Goal: Information Seeking & Learning: Compare options

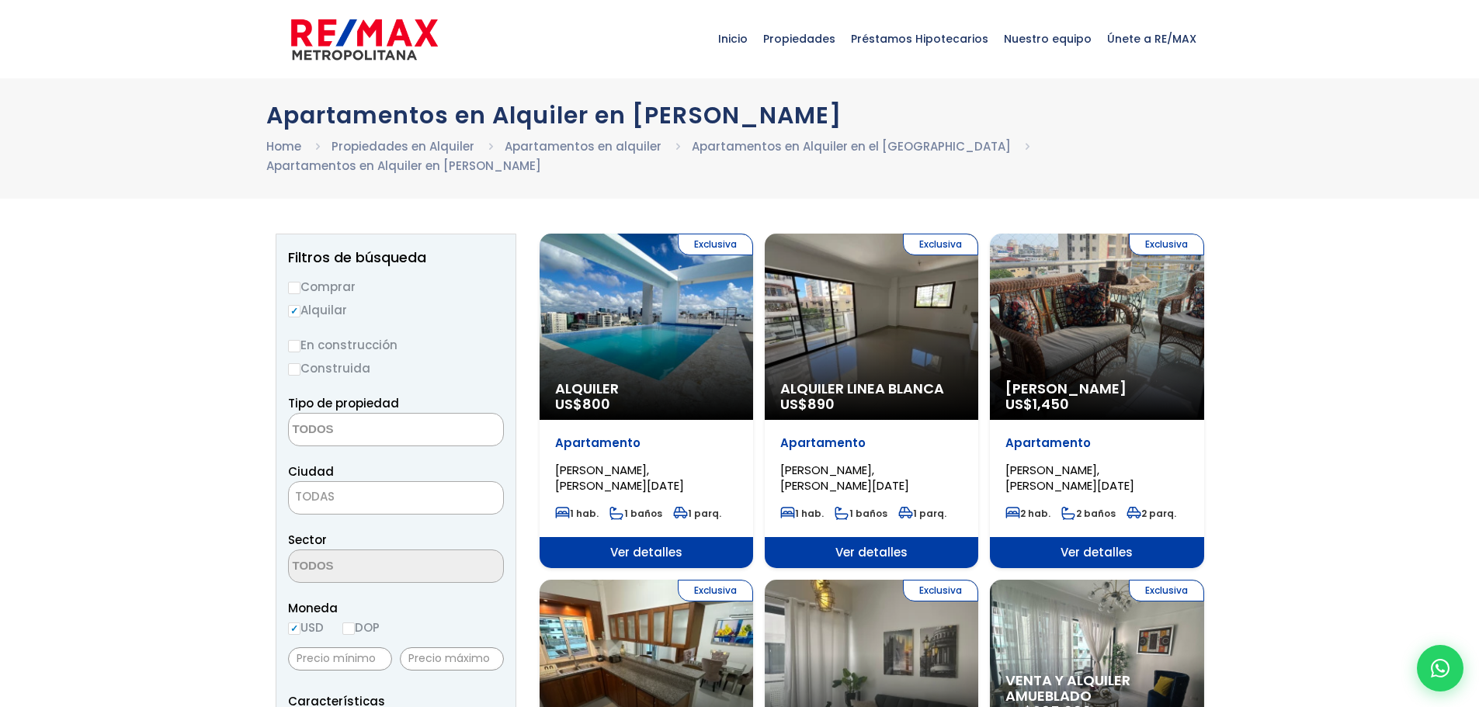
select select
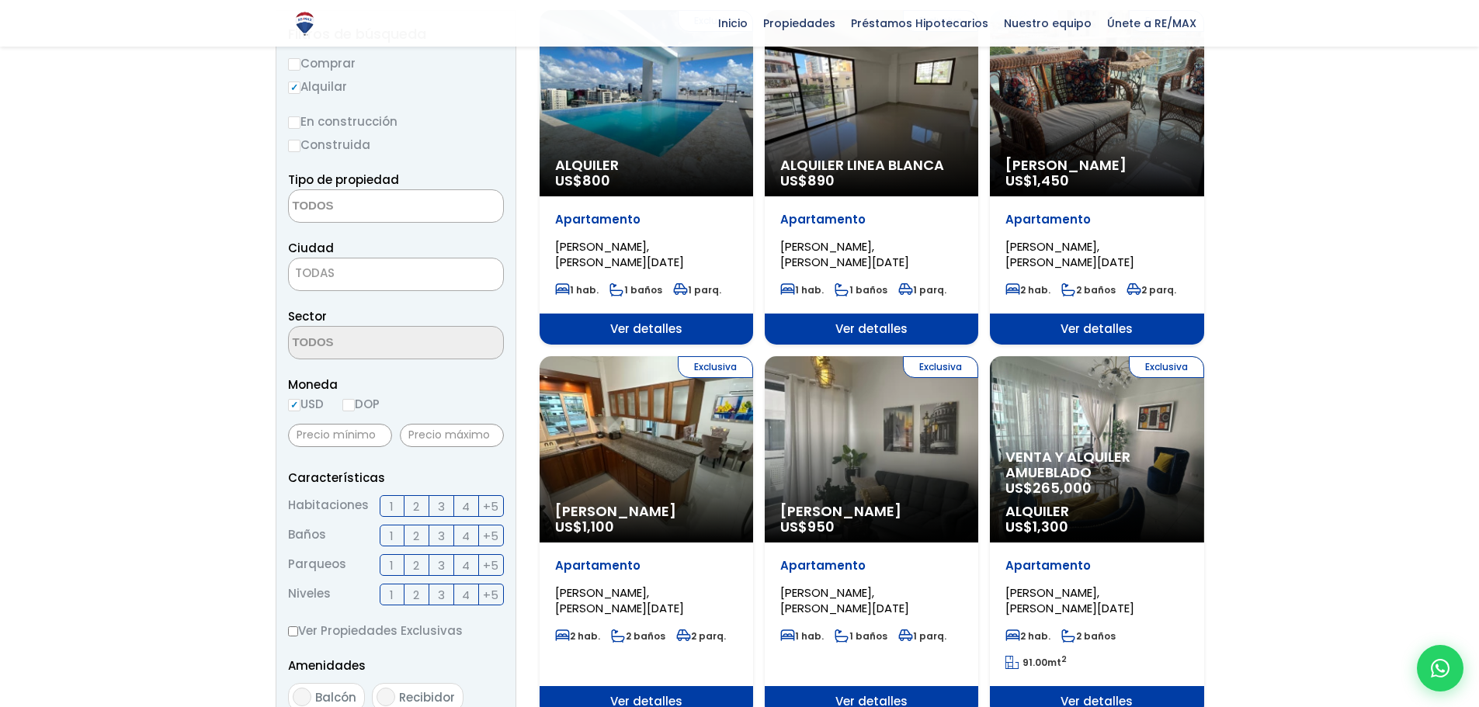
scroll to position [233, 0]
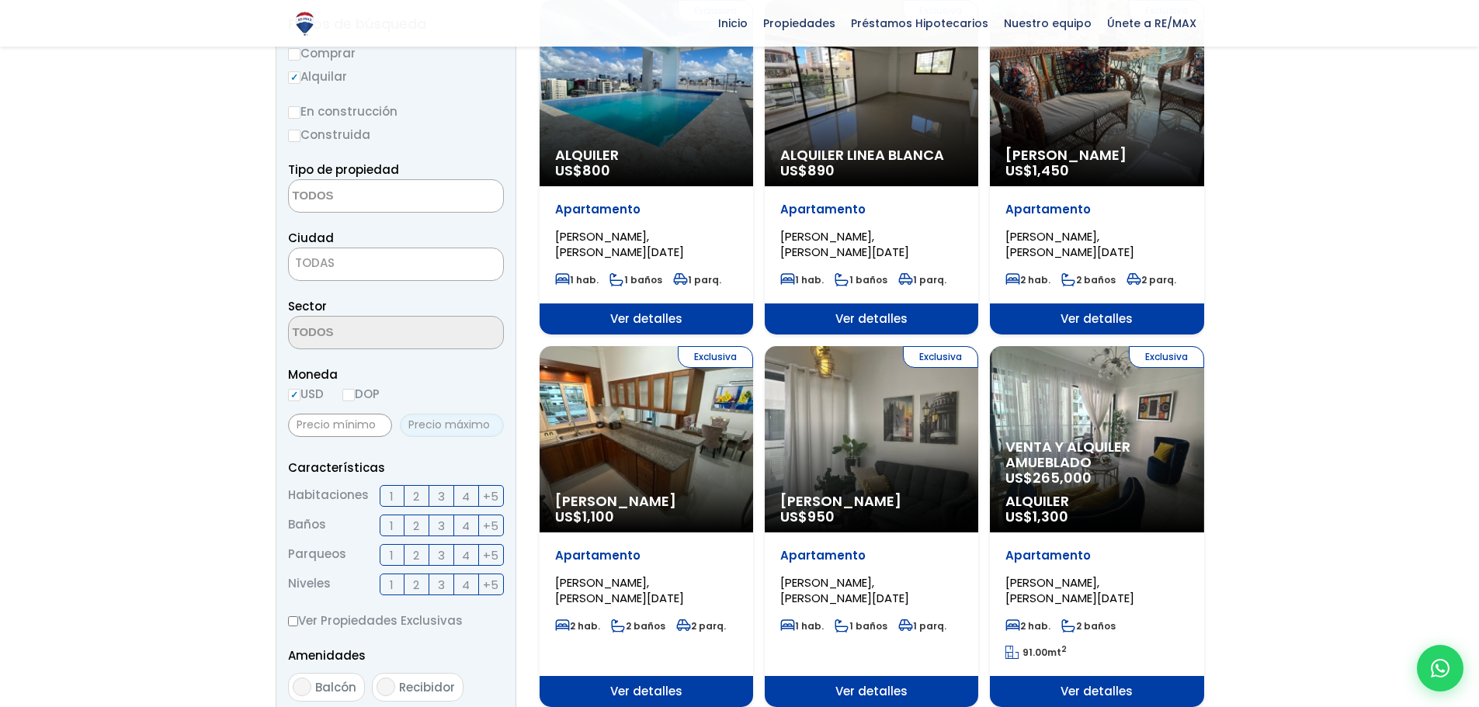
click at [432, 426] on input "text" at bounding box center [452, 425] width 104 height 23
type input "1,200"
click at [416, 498] on span "2" at bounding box center [416, 496] width 6 height 19
click at [0, 0] on input "2" at bounding box center [0, 0] width 0 height 0
click at [447, 490] on label "3" at bounding box center [441, 496] width 25 height 22
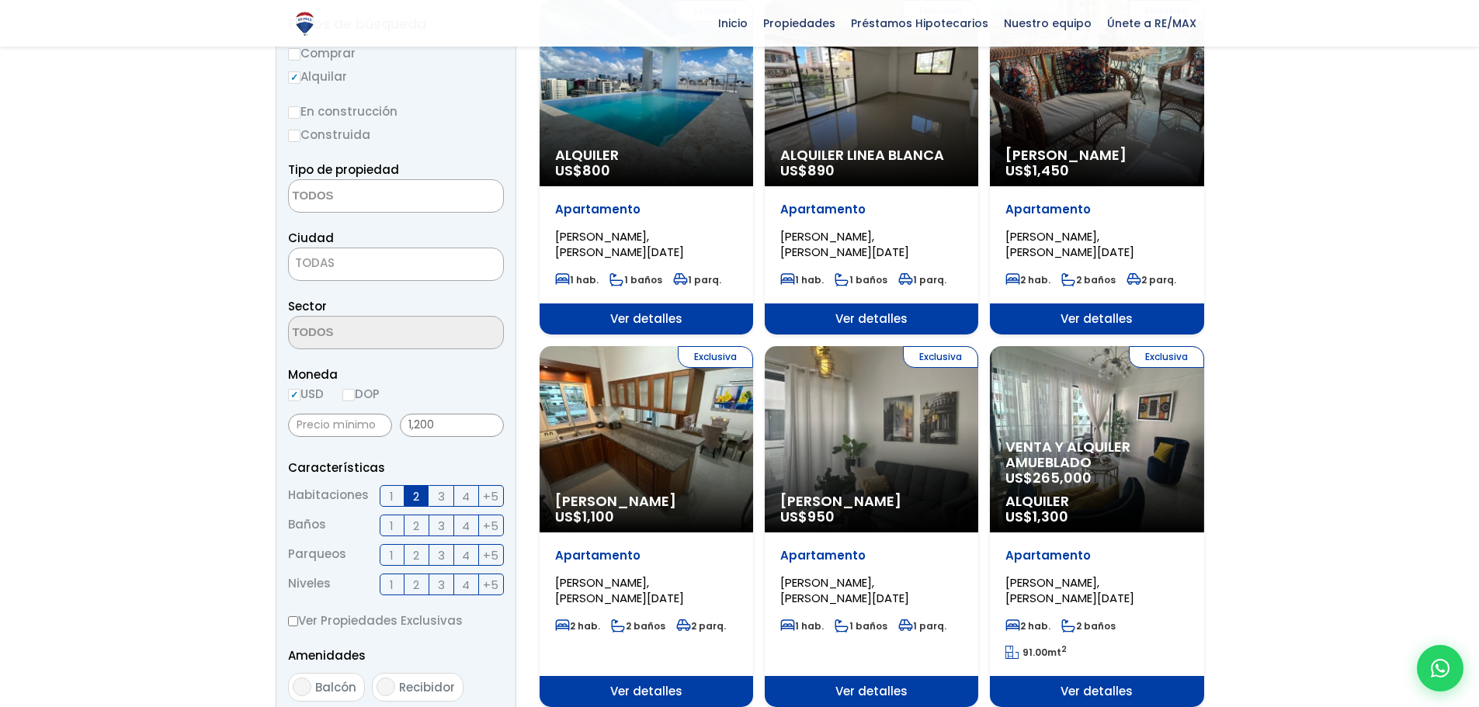
click at [0, 0] on input "3" at bounding box center [0, 0] width 0 height 0
click at [416, 529] on span "2" at bounding box center [416, 525] width 6 height 19
click at [0, 0] on input "2" at bounding box center [0, 0] width 0 height 0
click at [439, 530] on span "3" at bounding box center [441, 525] width 7 height 19
click at [0, 0] on input "3" at bounding box center [0, 0] width 0 height 0
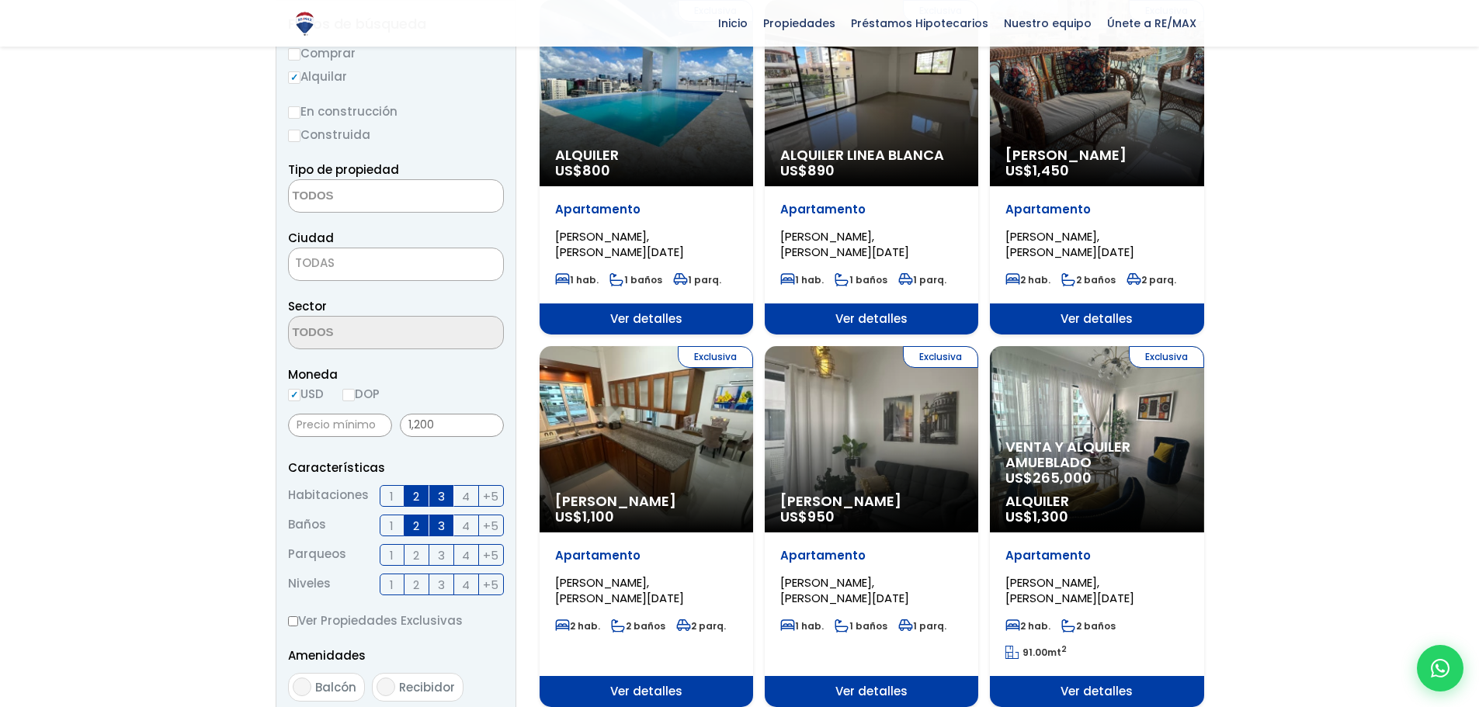
click at [470, 524] on label "4" at bounding box center [466, 526] width 25 height 22
click at [0, 0] on input "4" at bounding box center [0, 0] width 0 height 0
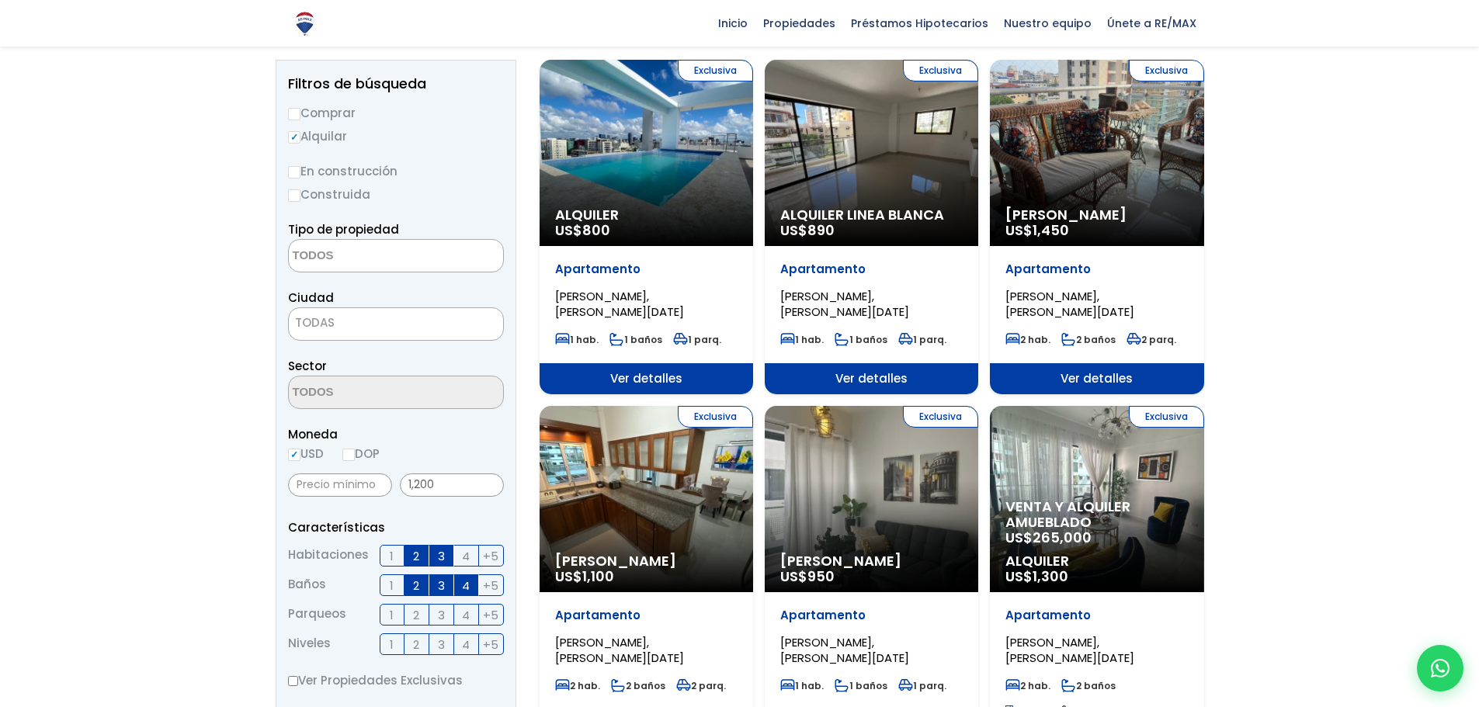
scroll to position [78, 0]
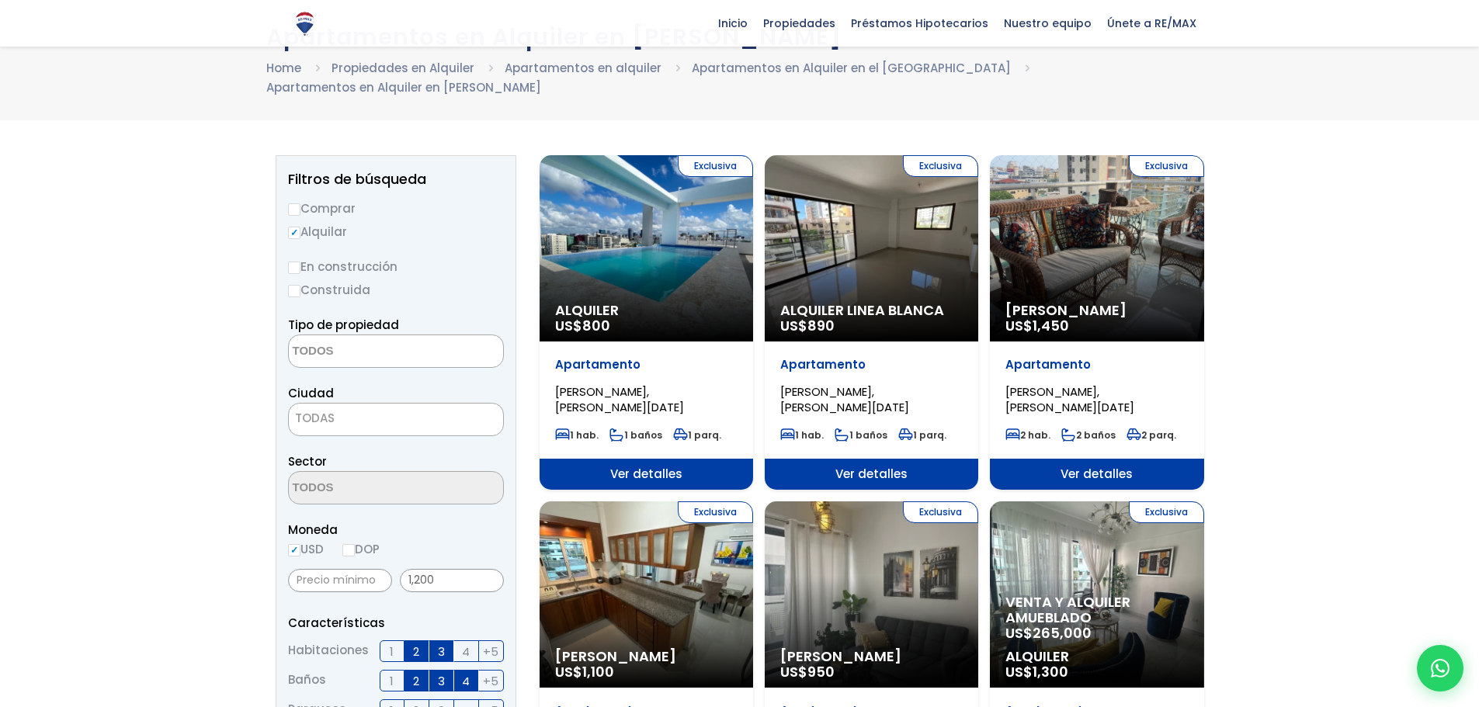
click at [345, 353] on textarea "Search" at bounding box center [364, 351] width 151 height 33
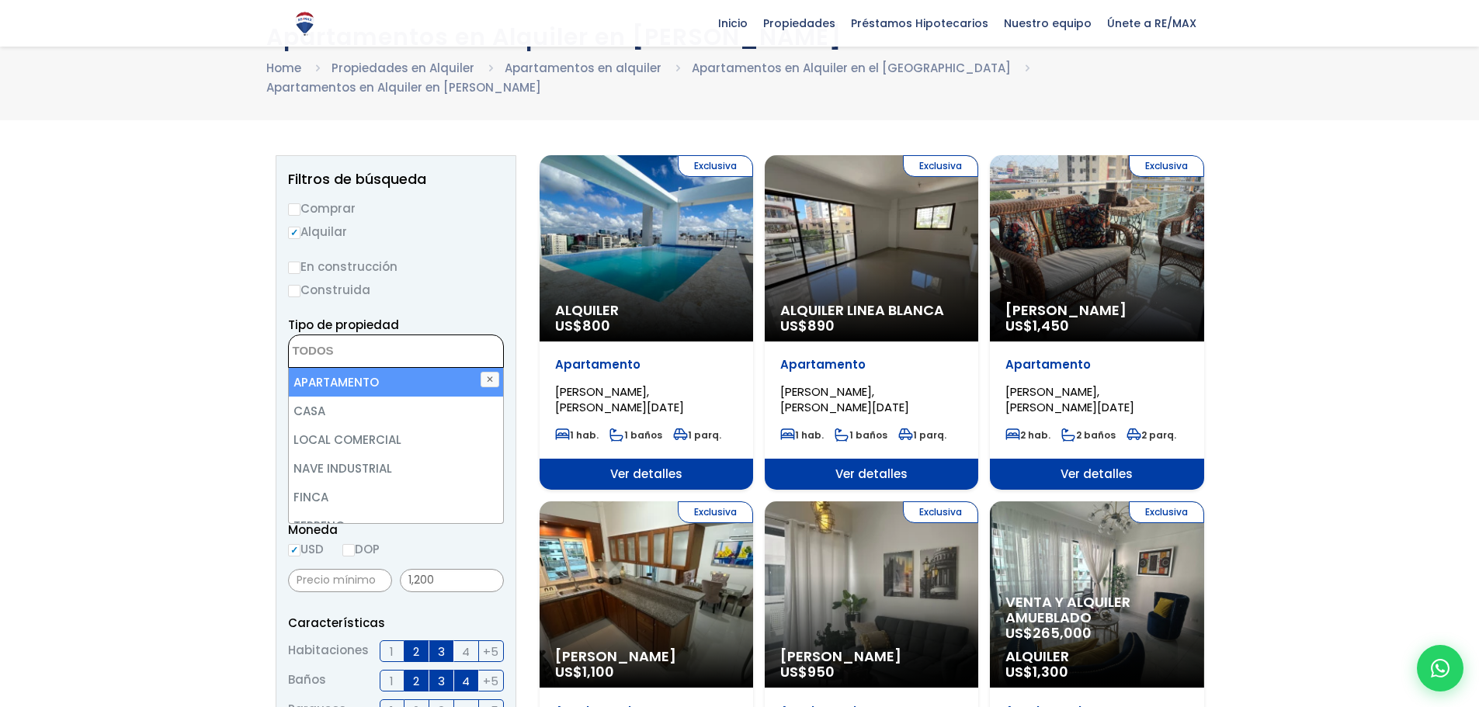
click at [349, 382] on li "APARTAMENTO" at bounding box center [396, 382] width 214 height 29
select select "apartment"
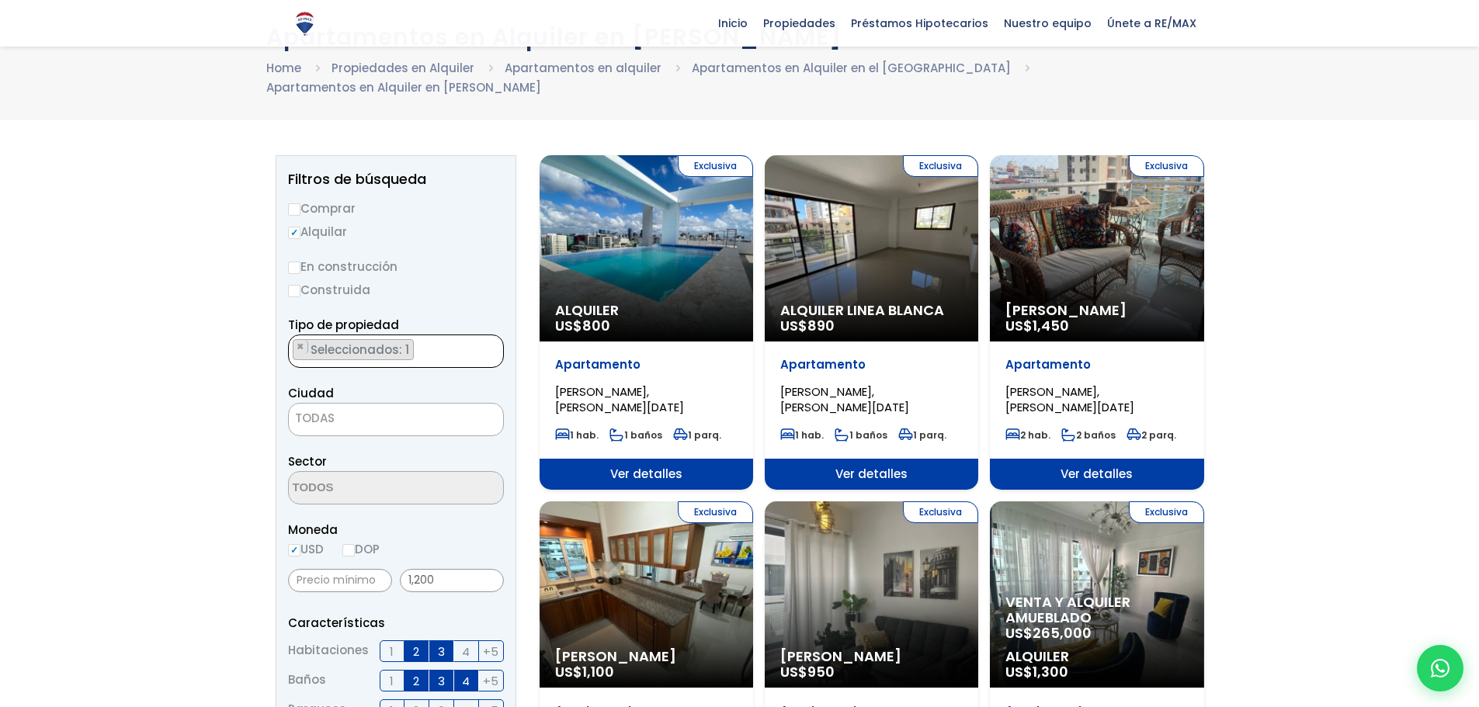
click at [419, 356] on ul "× Seleccionados: 1" at bounding box center [386, 351] width 195 height 33
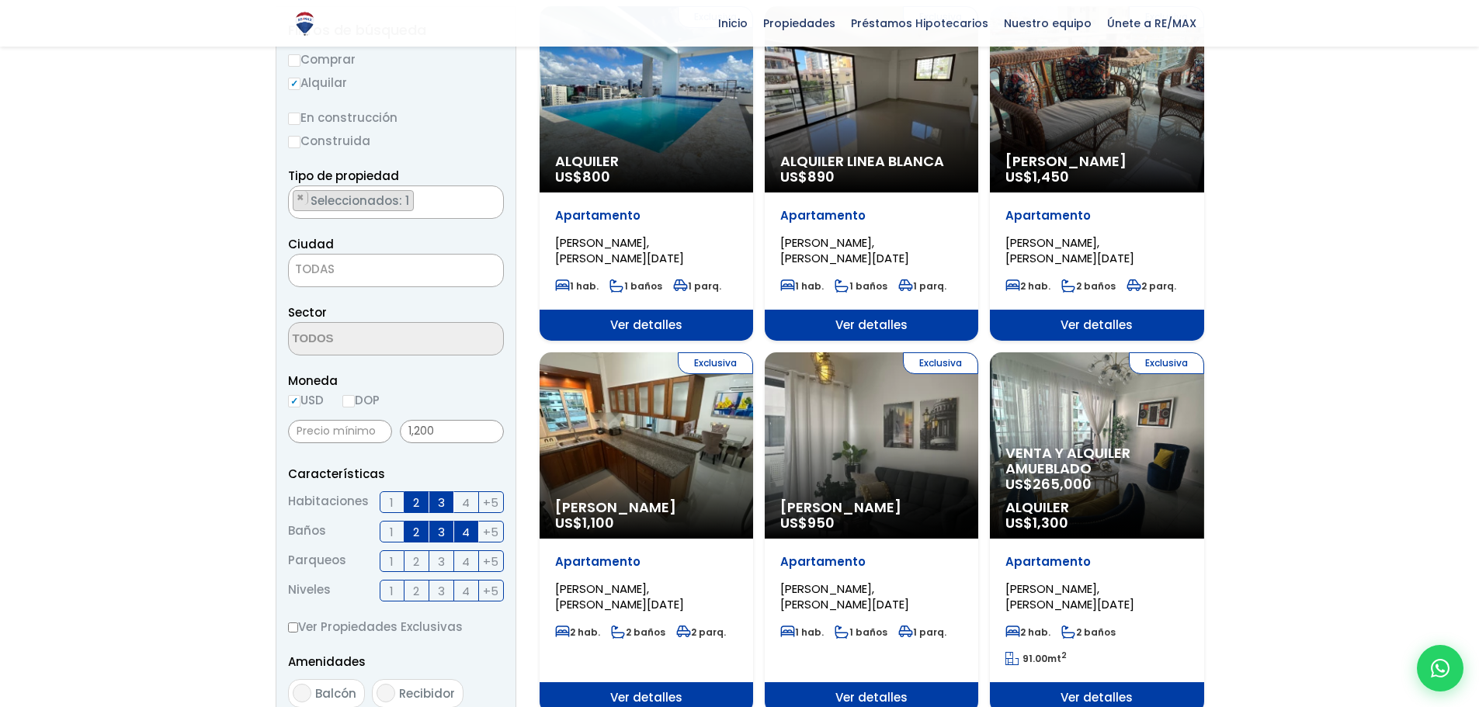
scroll to position [233, 0]
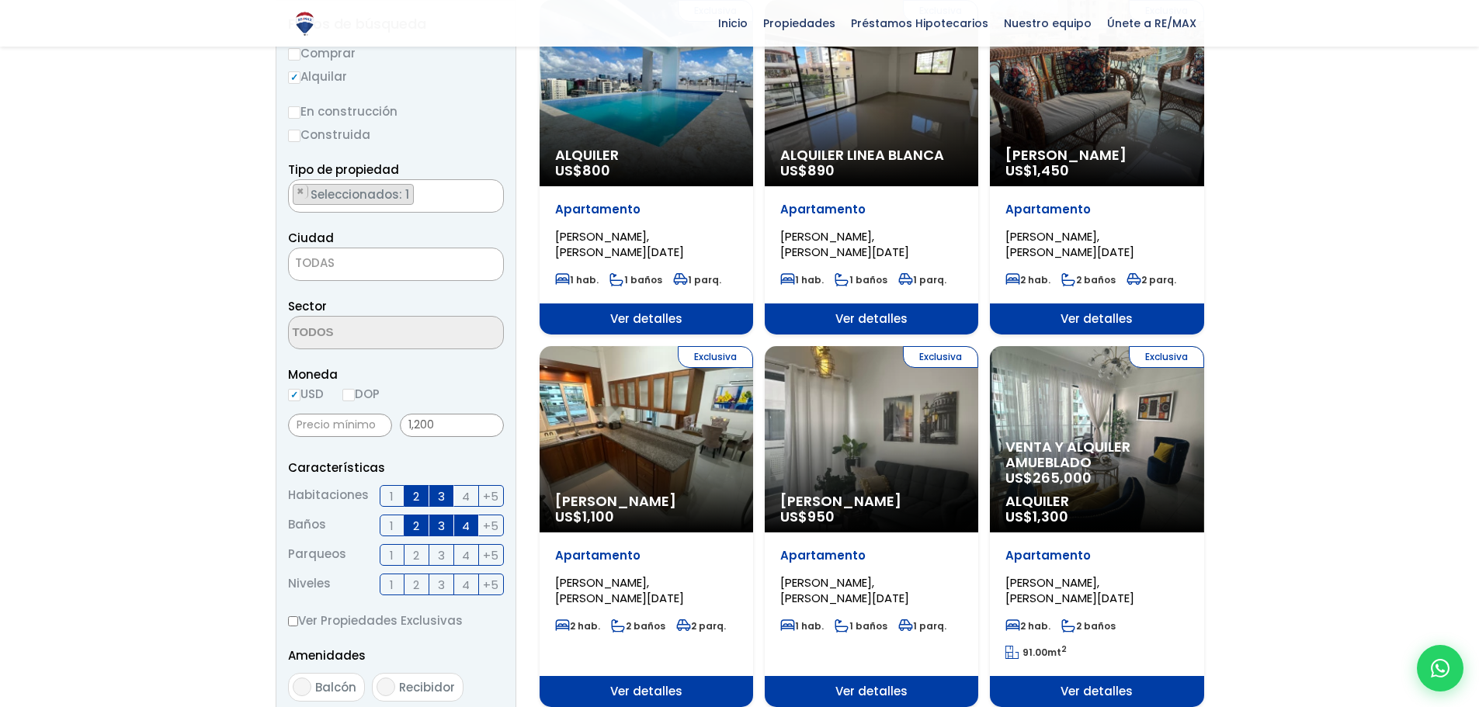
click at [332, 271] on span "TODAS" at bounding box center [396, 263] width 214 height 22
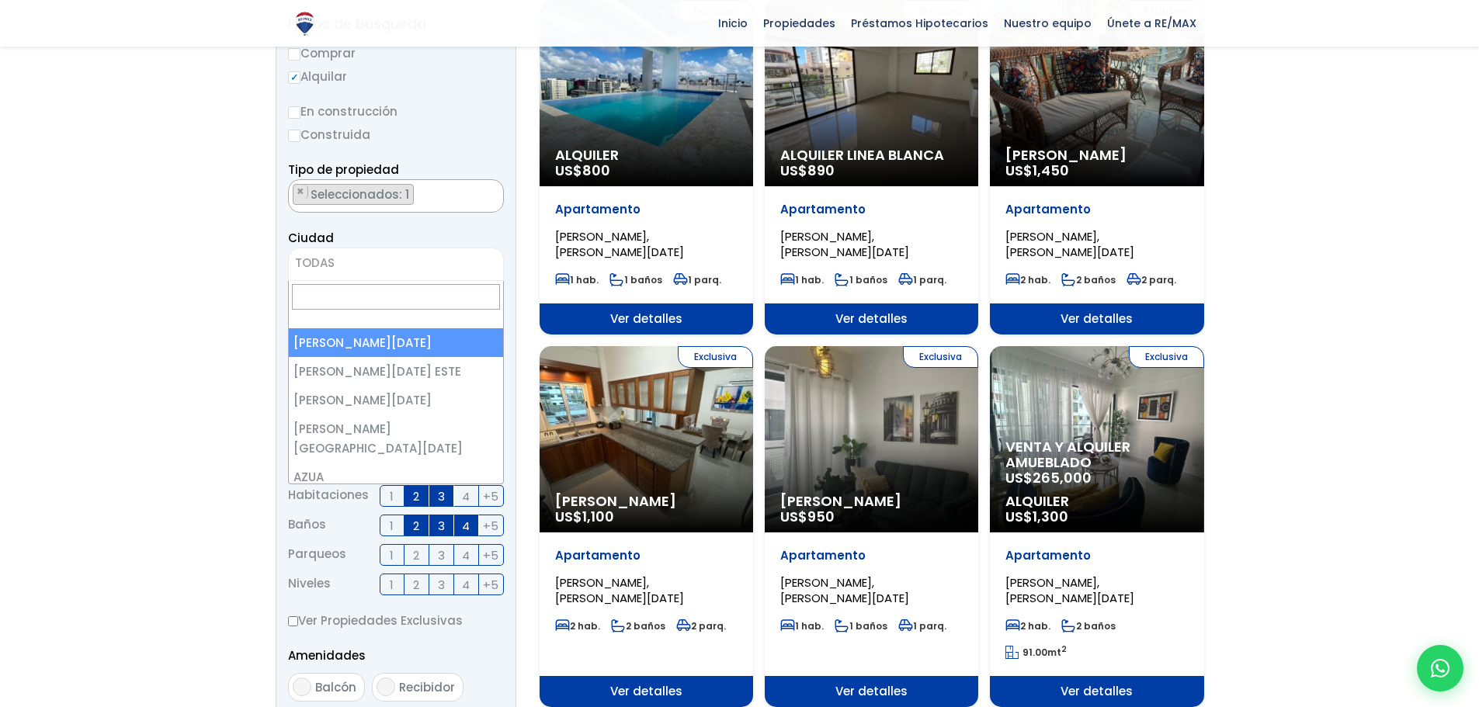
select select "1"
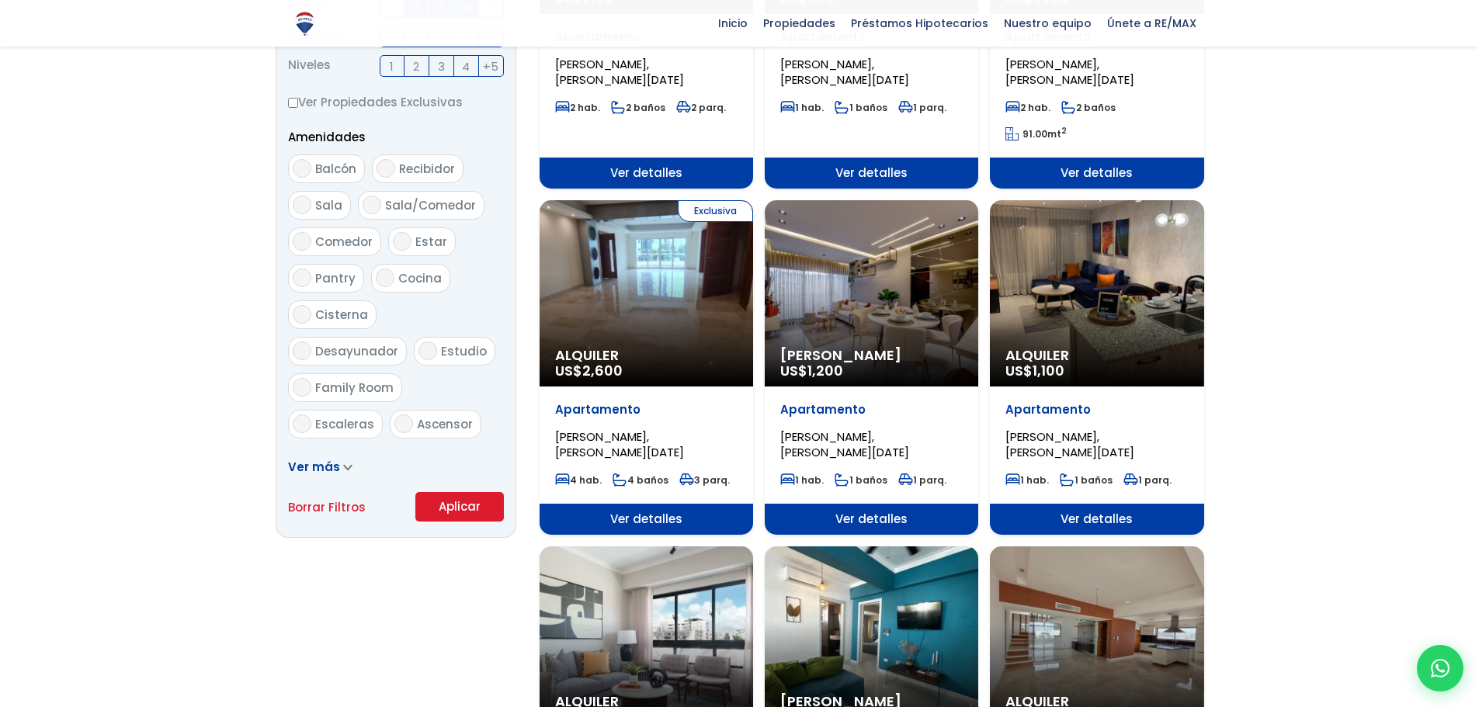
scroll to position [776, 0]
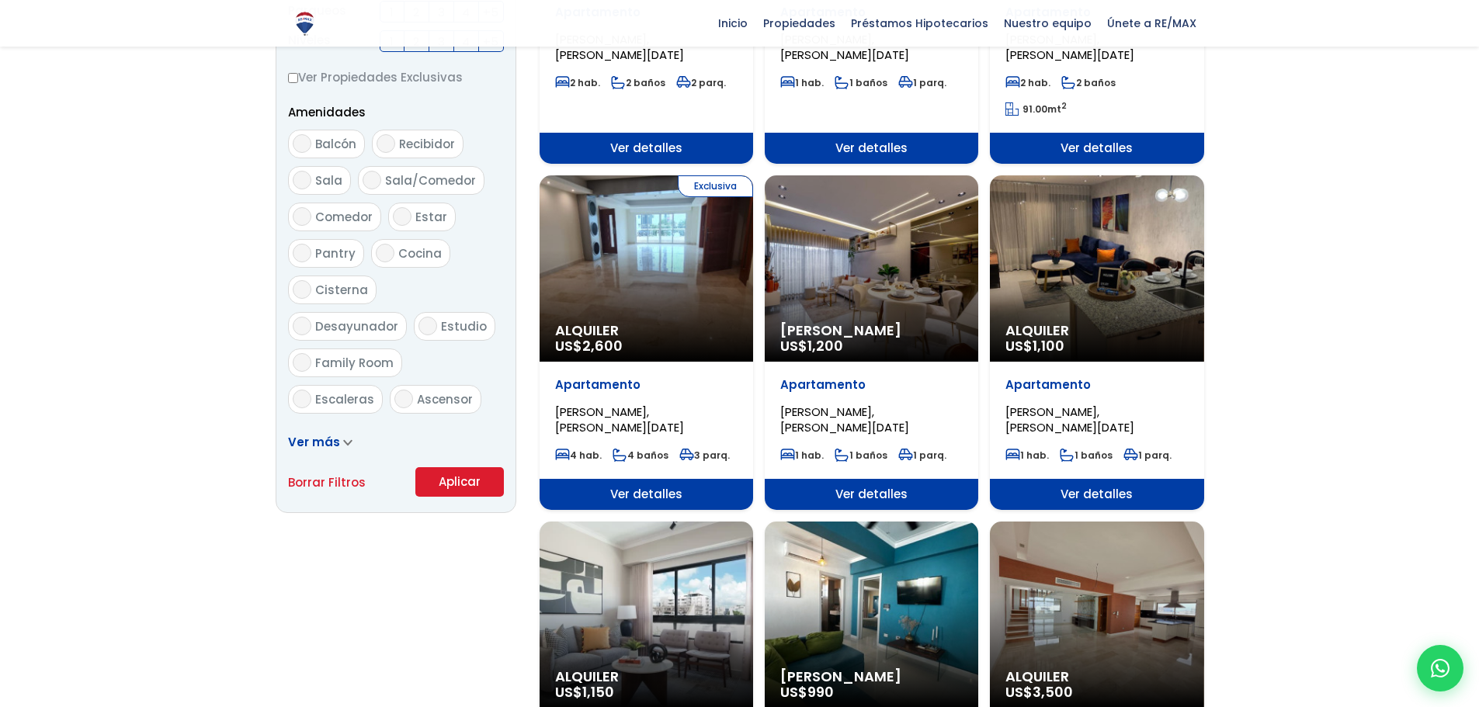
click at [447, 473] on button "Aplicar" at bounding box center [459, 481] width 88 height 29
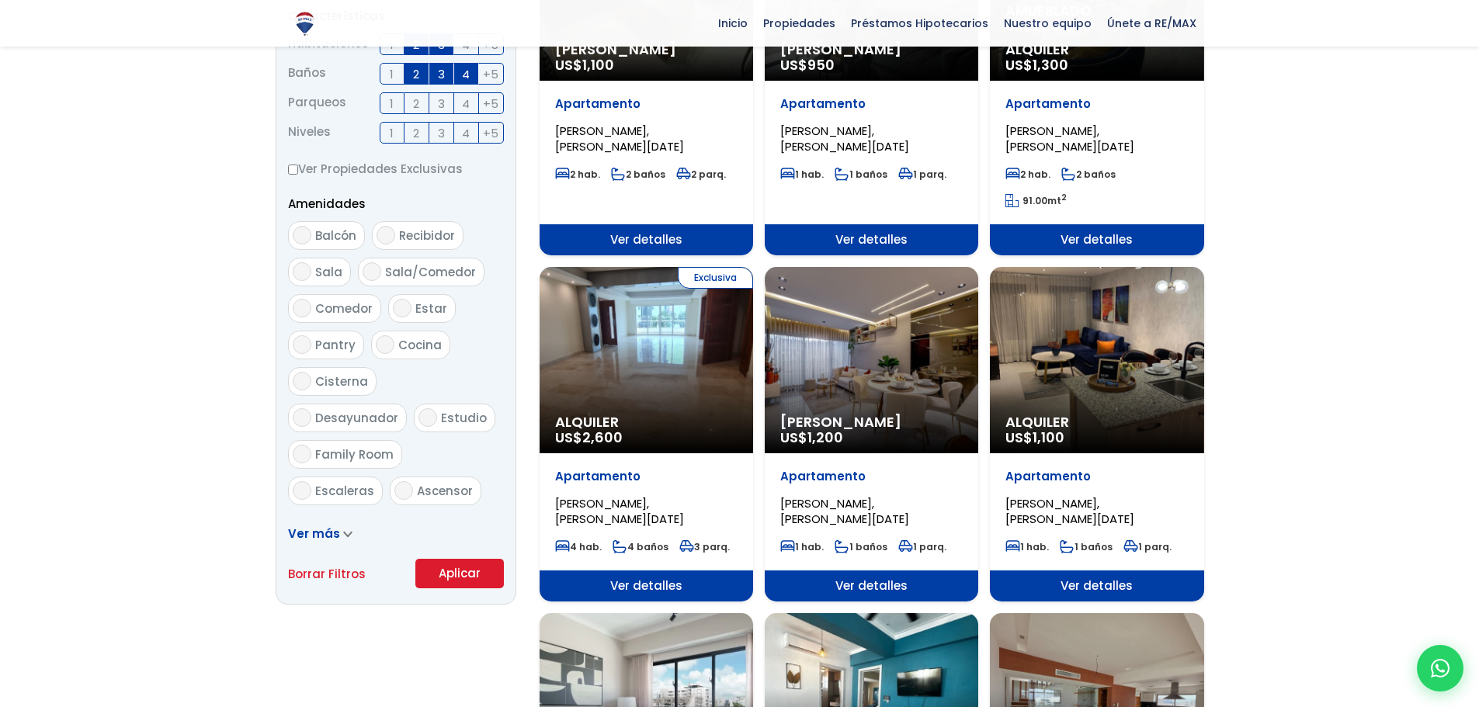
scroll to position [699, 0]
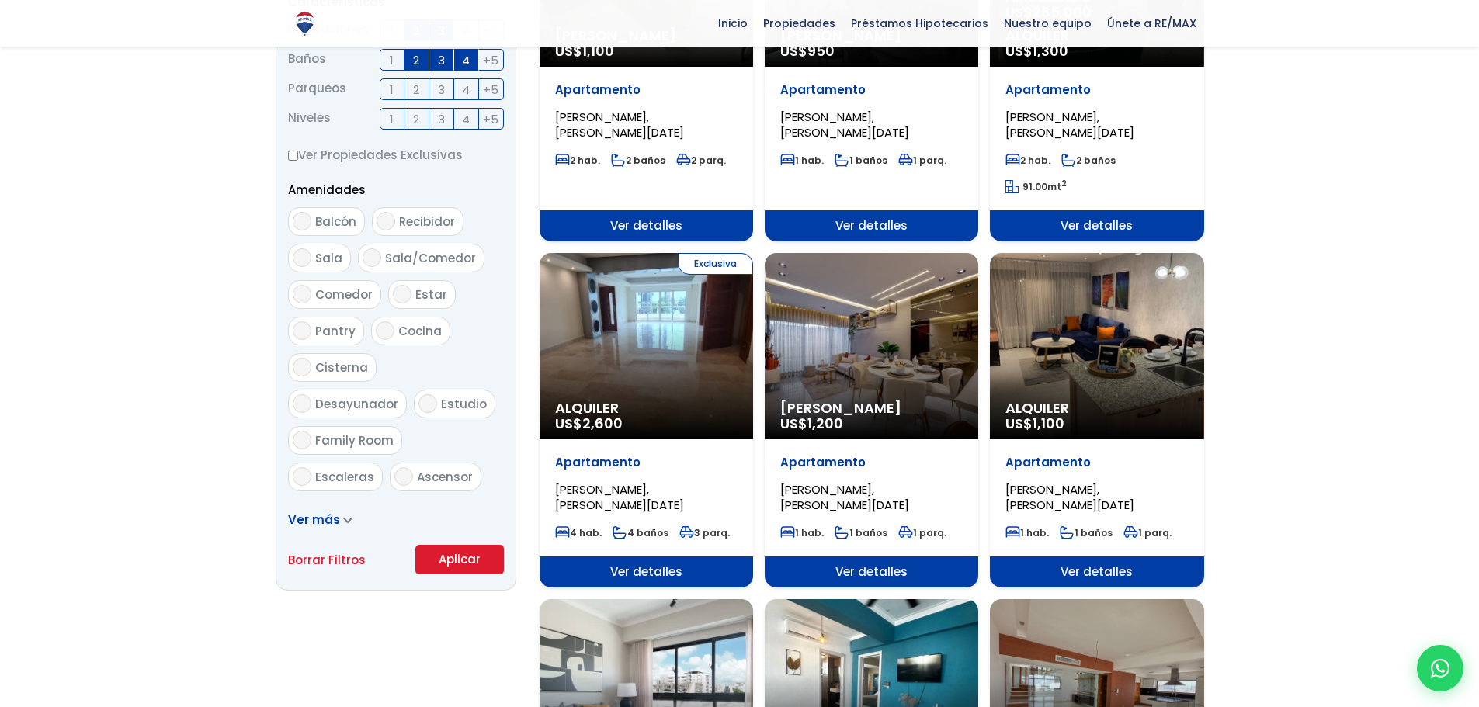
click at [463, 555] on button "Aplicar" at bounding box center [459, 559] width 88 height 29
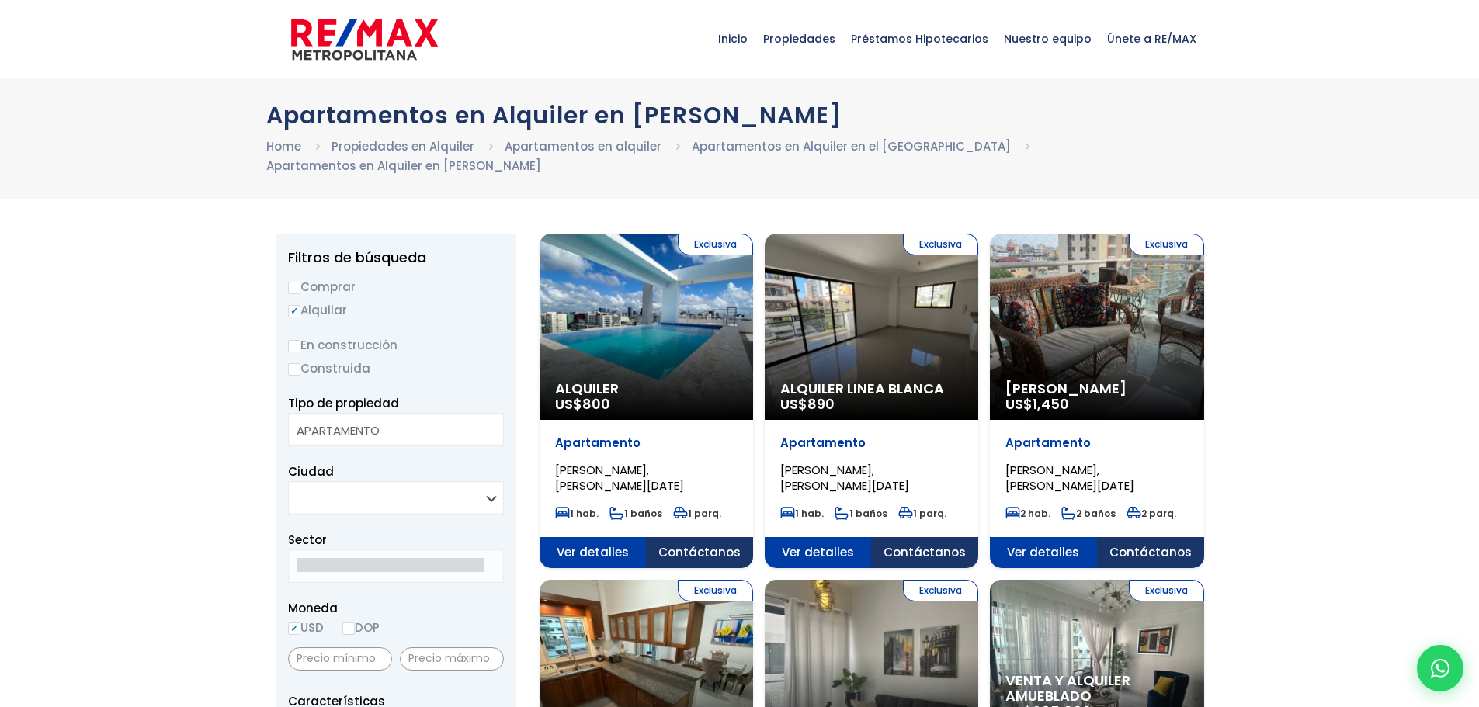
select select
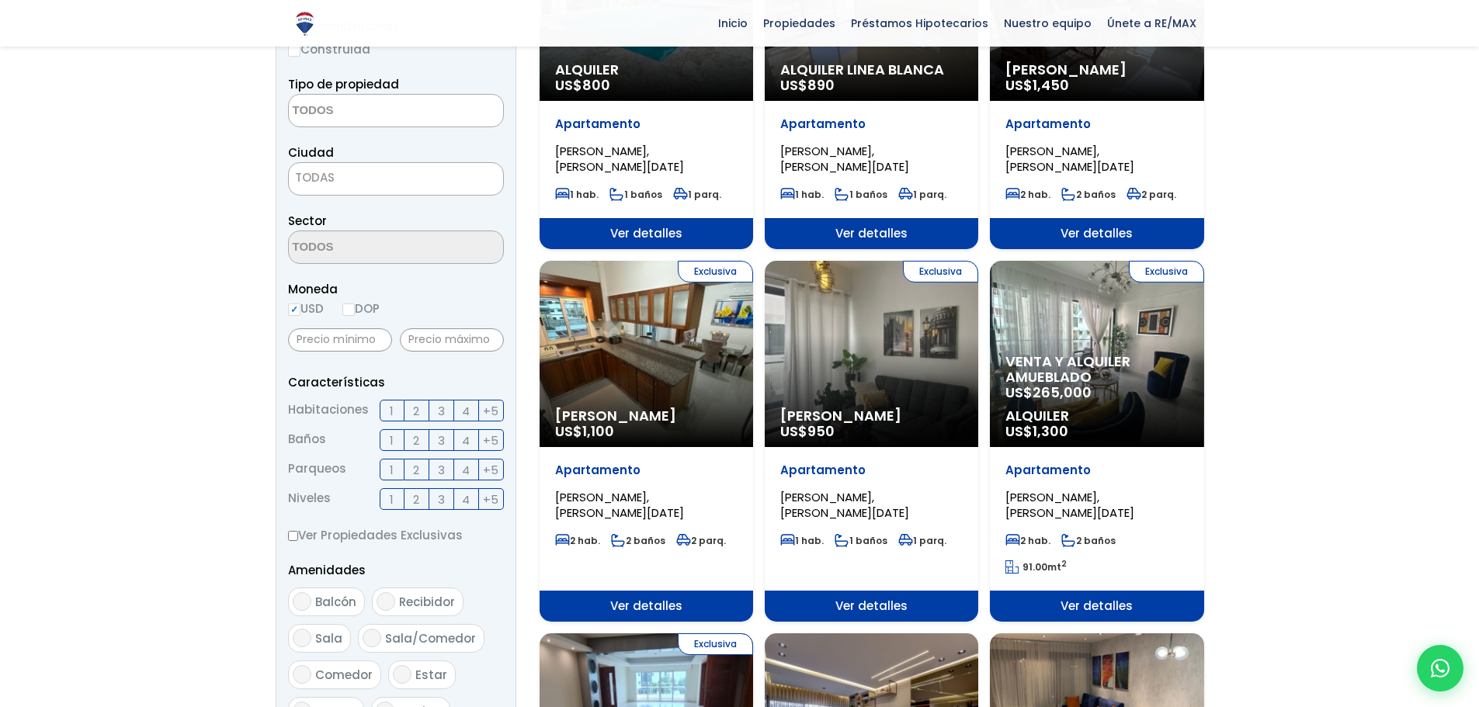
scroll to position [310, 0]
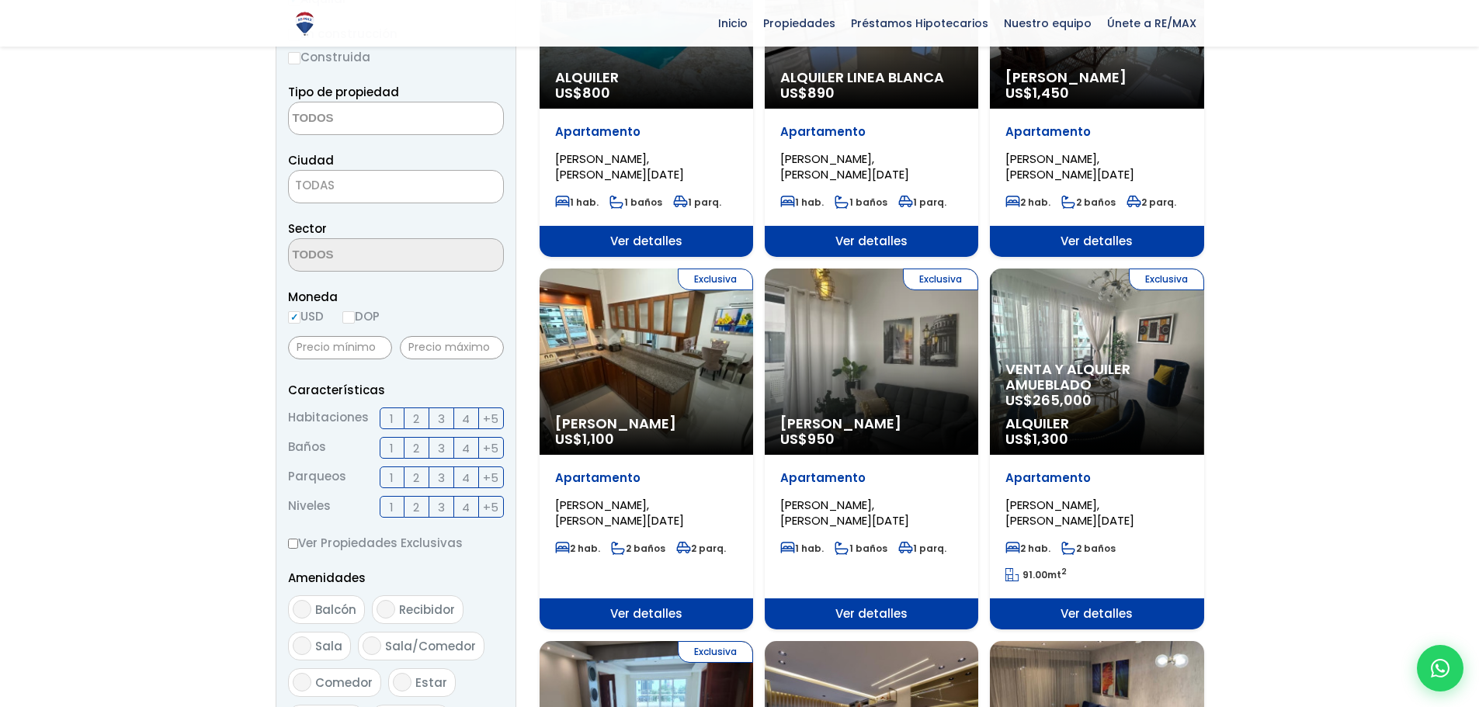
click at [420, 416] on label "2" at bounding box center [416, 419] width 25 height 22
click at [0, 0] on input "2" at bounding box center [0, 0] width 0 height 0
click at [436, 423] on label "3" at bounding box center [441, 419] width 25 height 22
click at [0, 0] on input "3" at bounding box center [0, 0] width 0 height 0
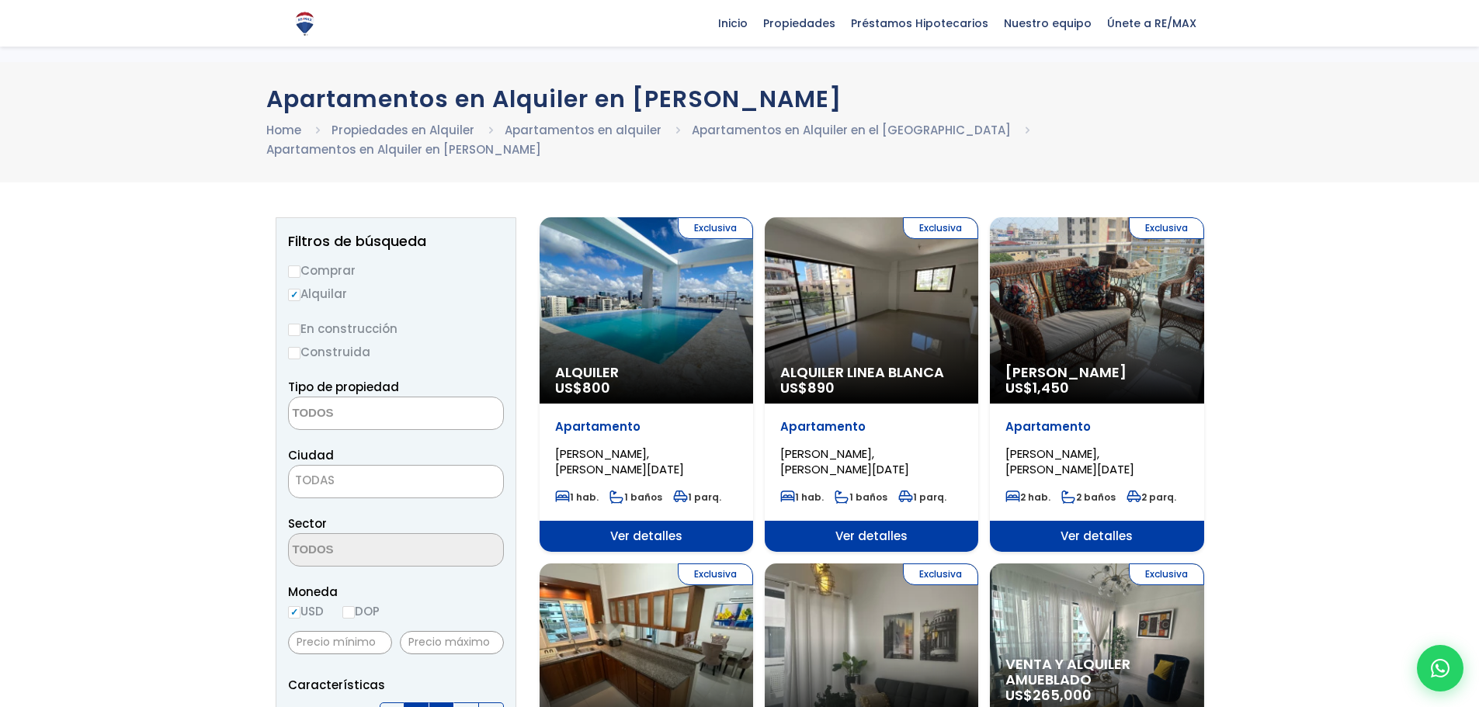
scroll to position [0, 0]
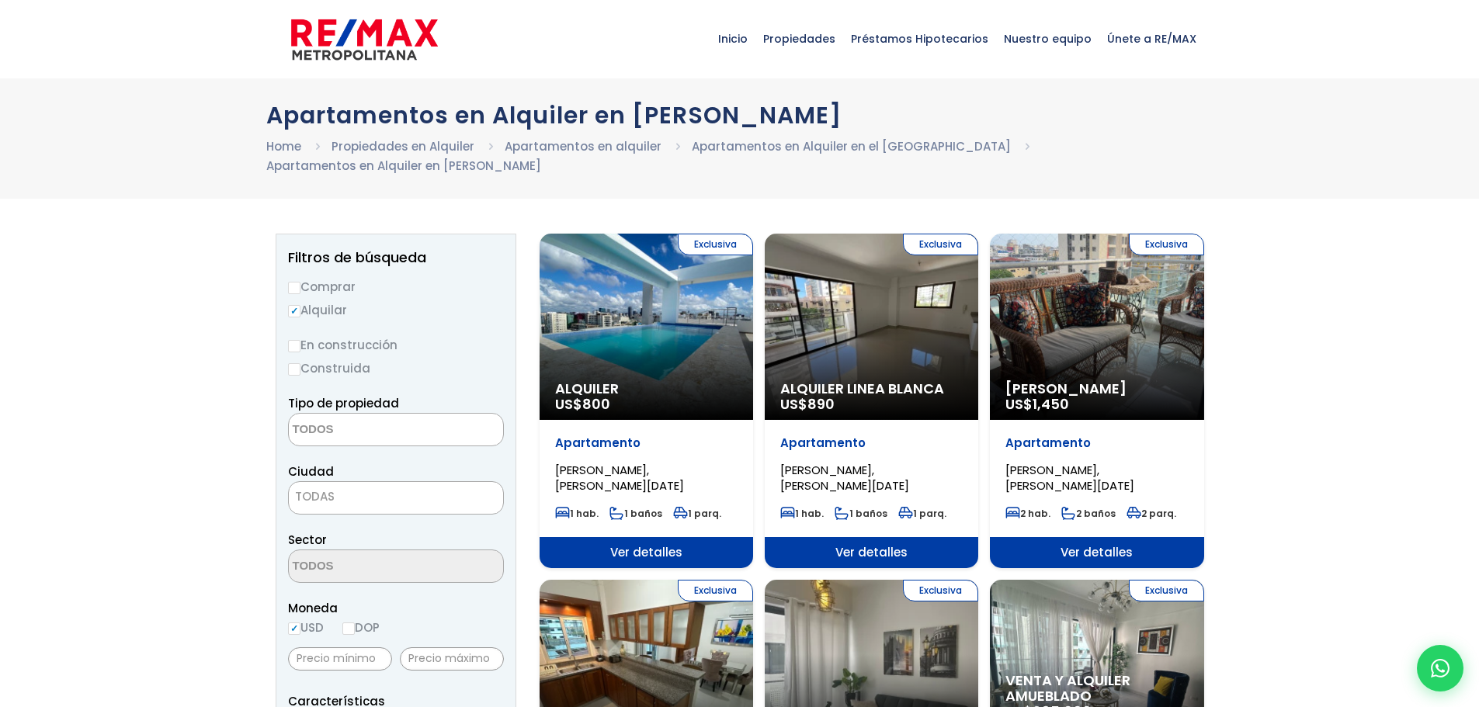
click at [380, 501] on span "TODAS" at bounding box center [396, 497] width 214 height 22
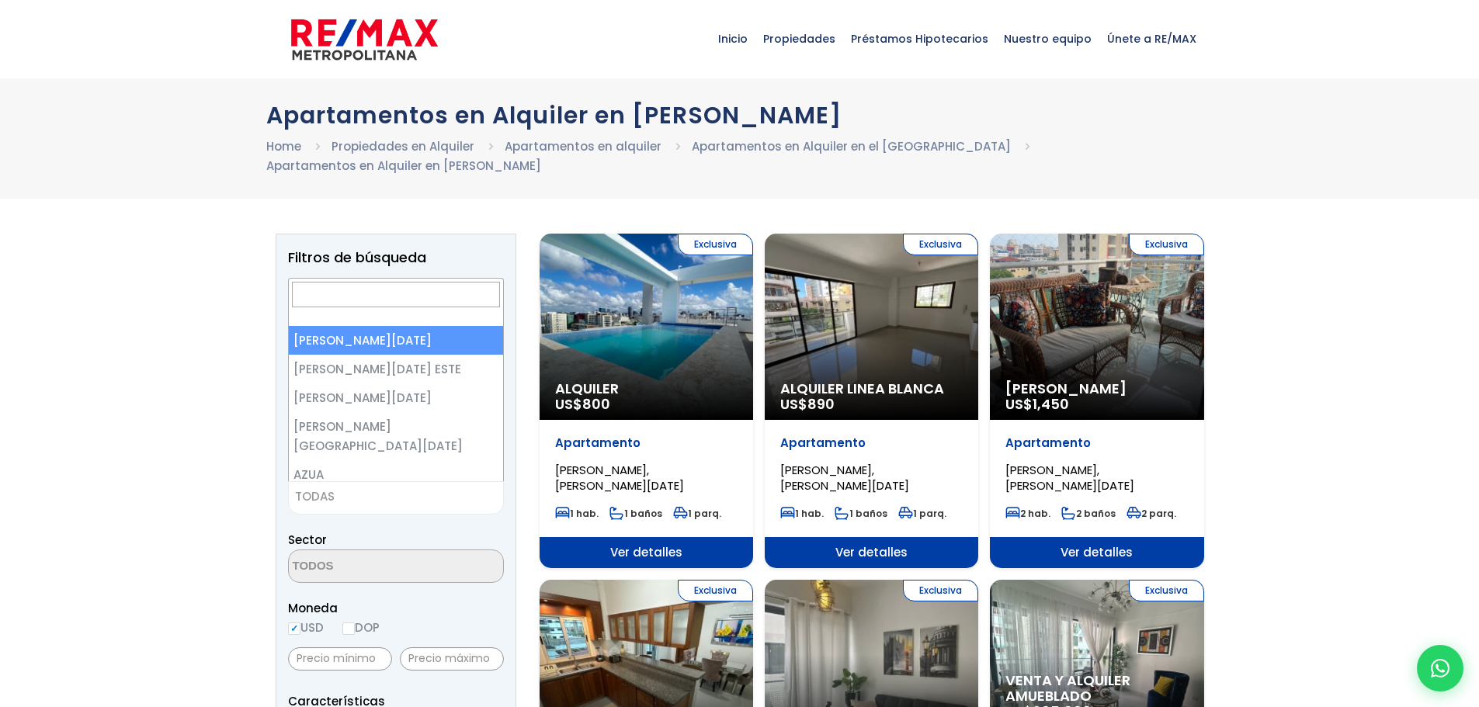
select select "1"
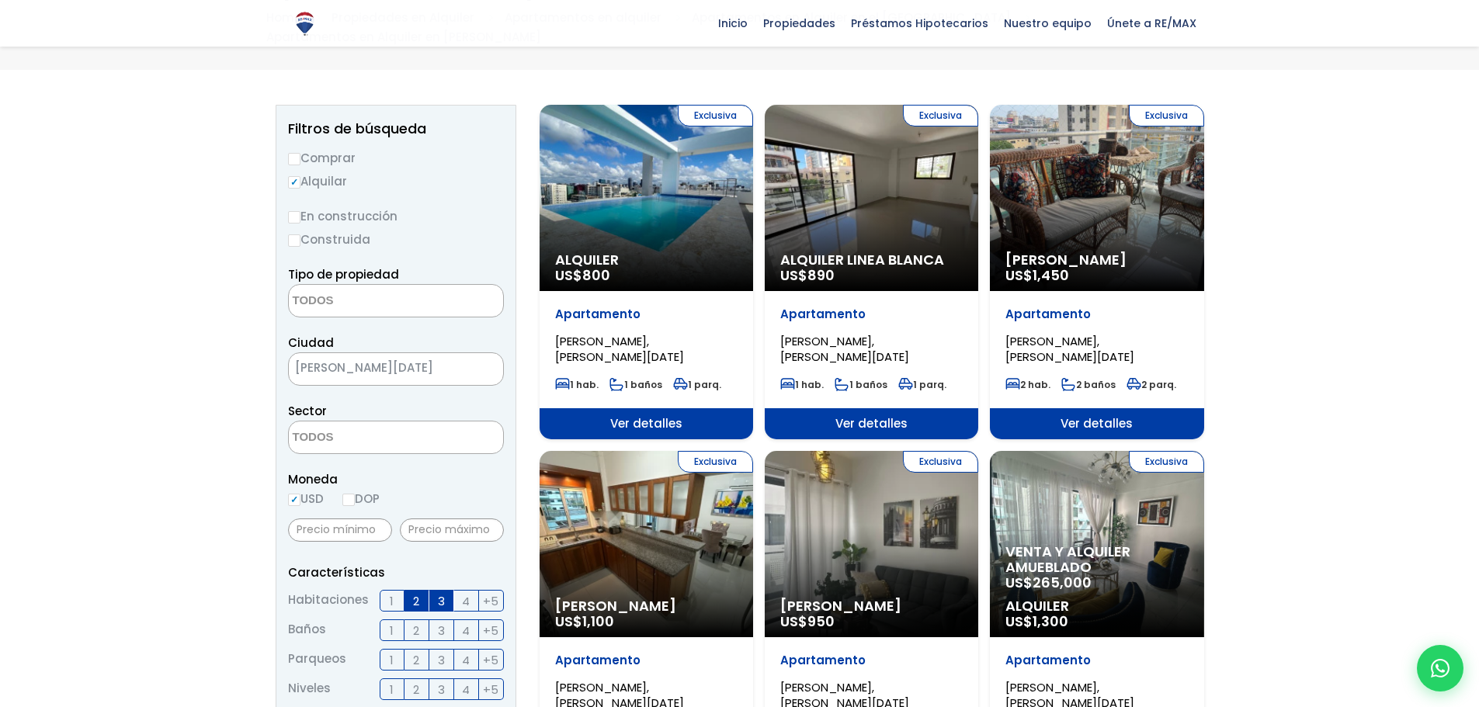
scroll to position [155, 0]
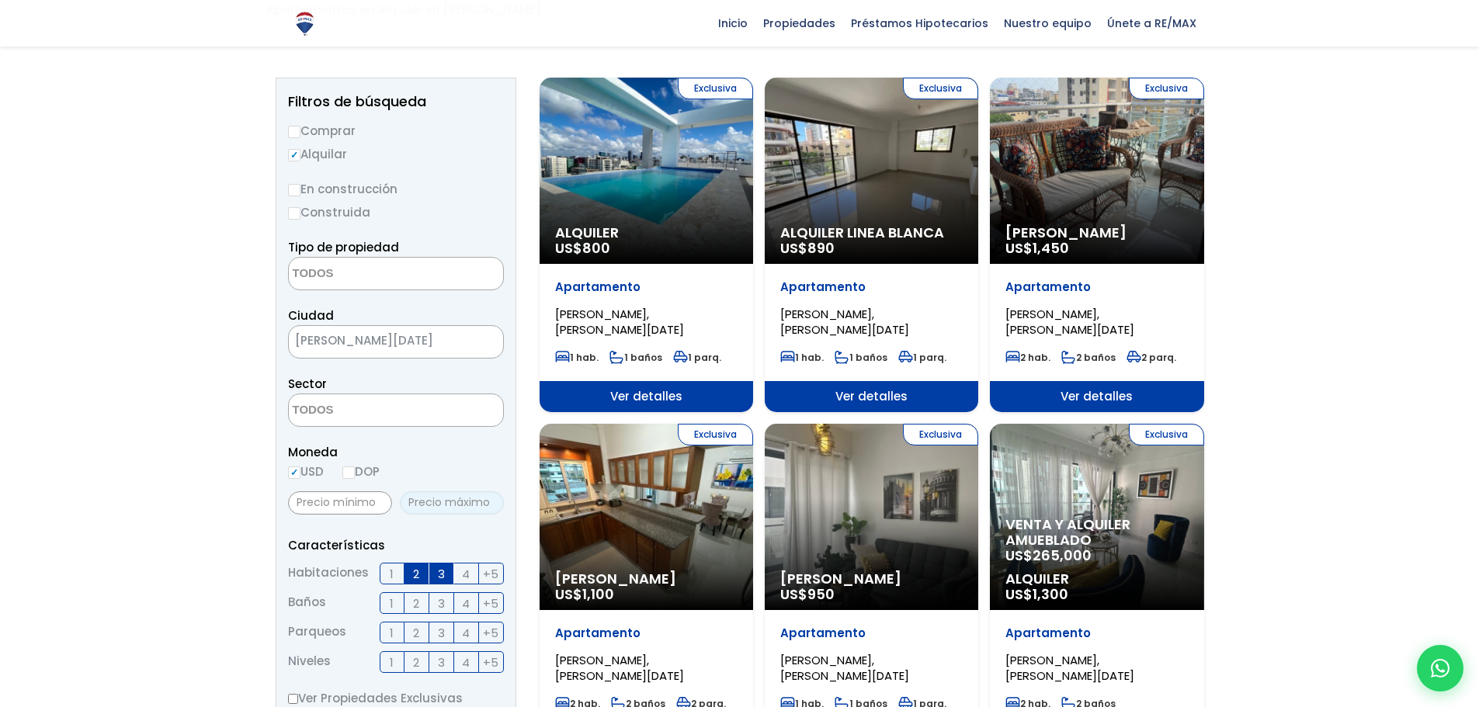
click at [456, 496] on input "text" at bounding box center [452, 502] width 104 height 23
type input "1,200"
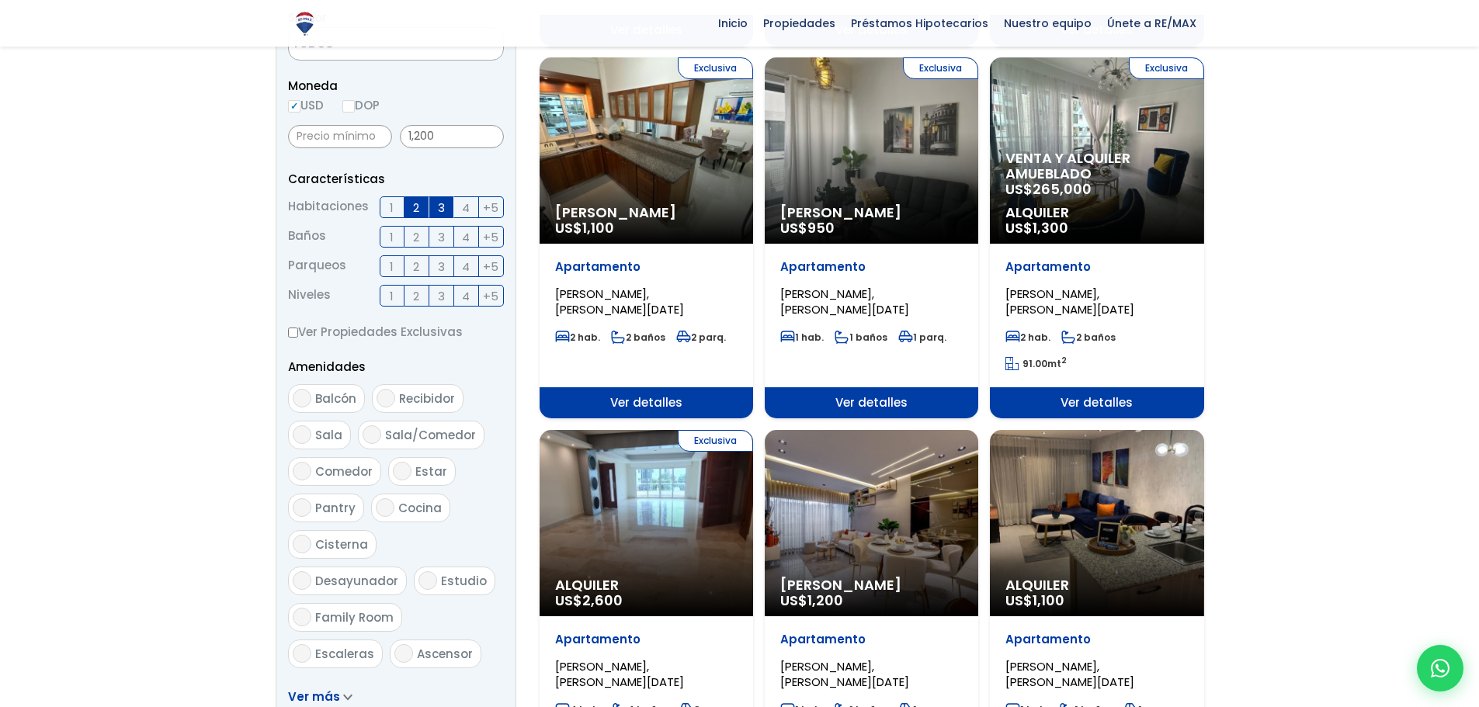
scroll to position [621, 0]
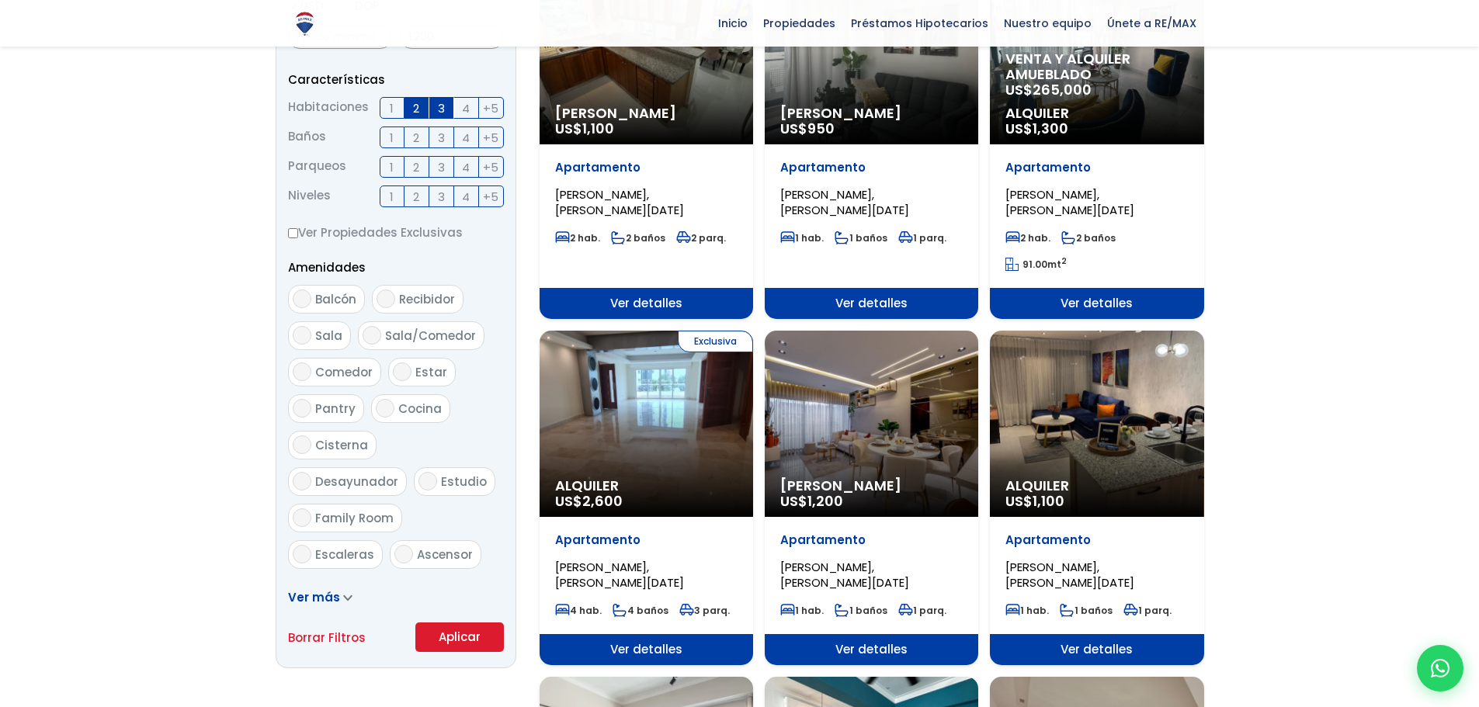
click at [441, 636] on button "Aplicar" at bounding box center [459, 637] width 88 height 29
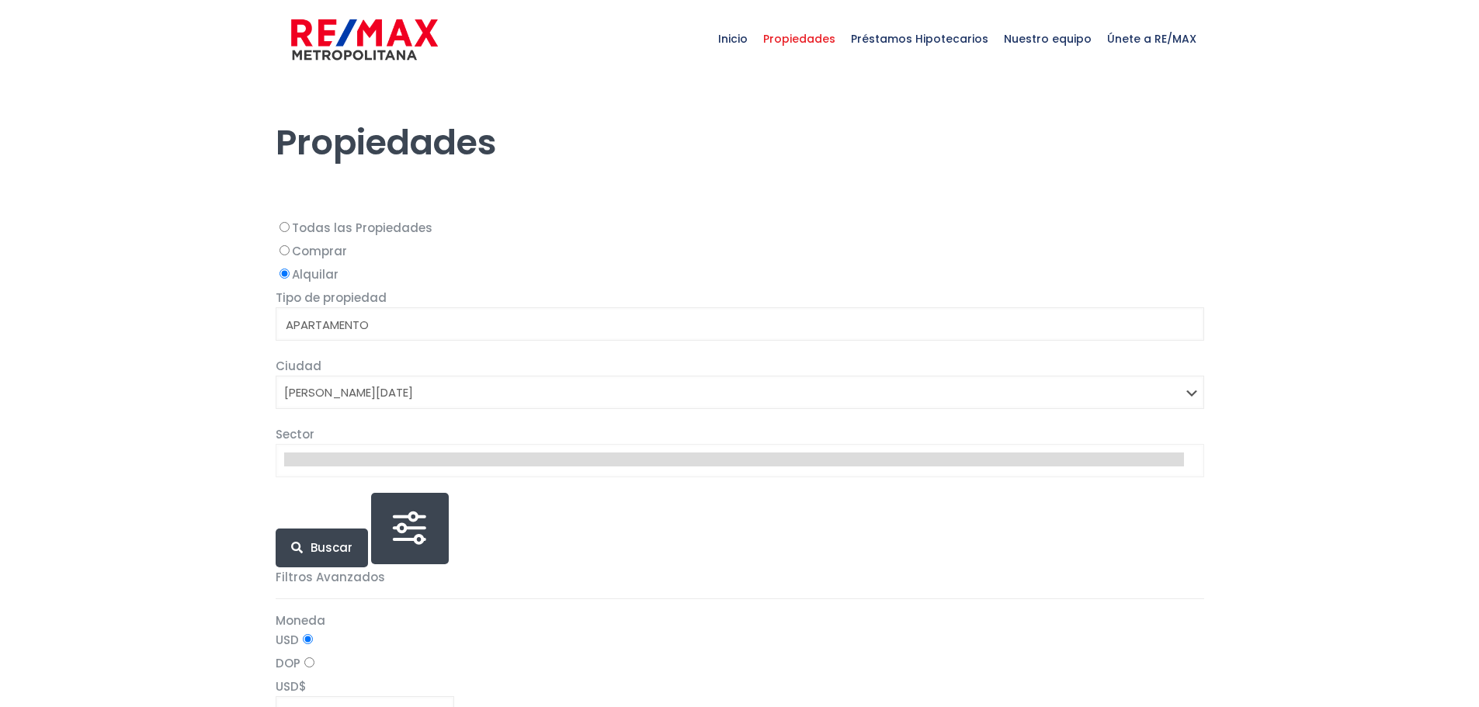
select select
select select "1"
select select
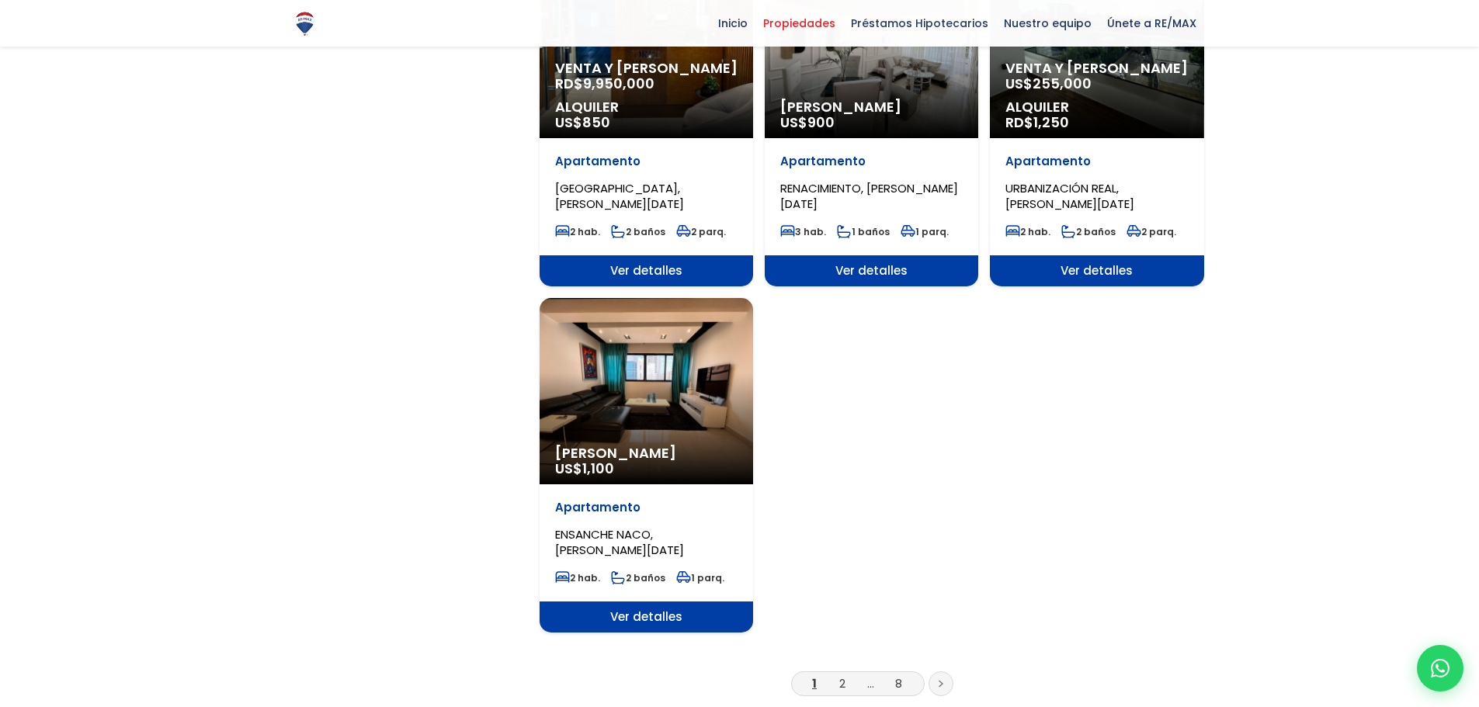
scroll to position [1785, 0]
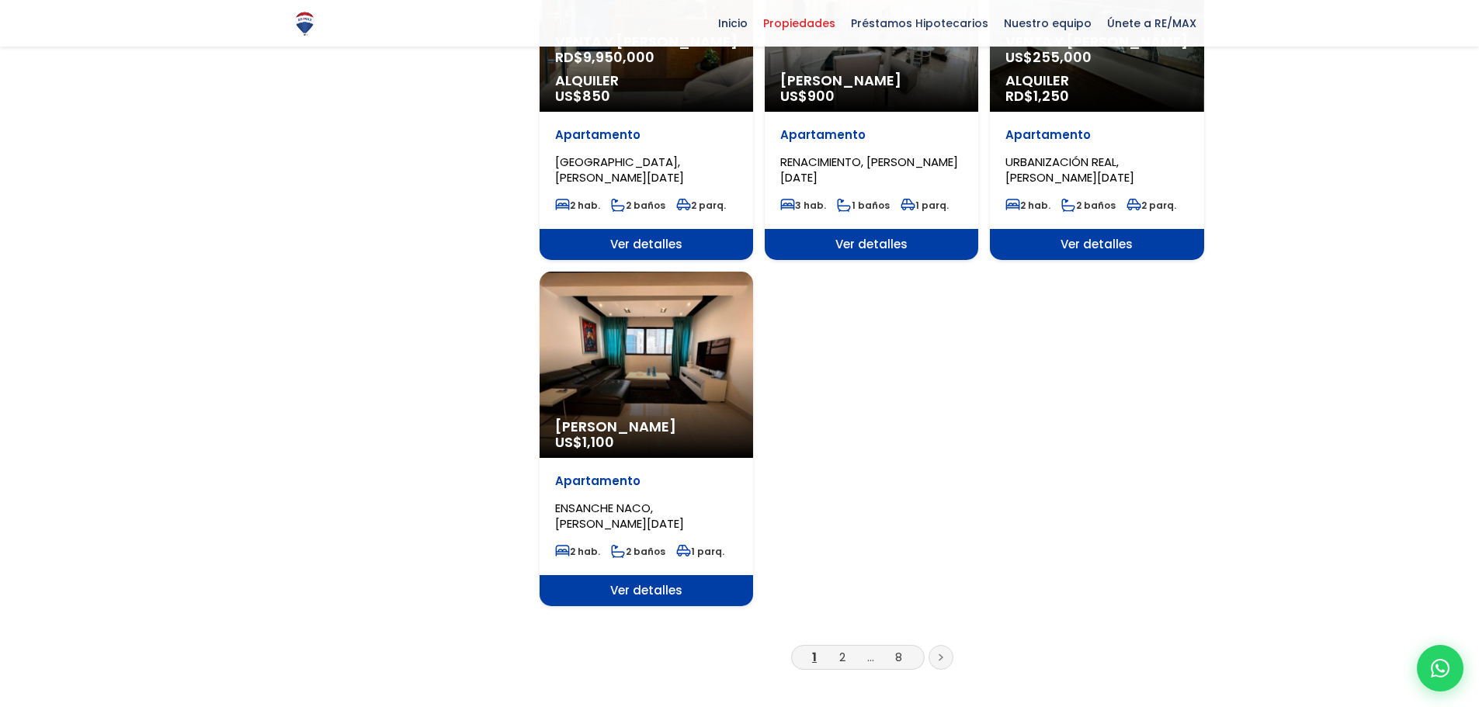
click at [939, 655] on icon at bounding box center [940, 657] width 3 height 5
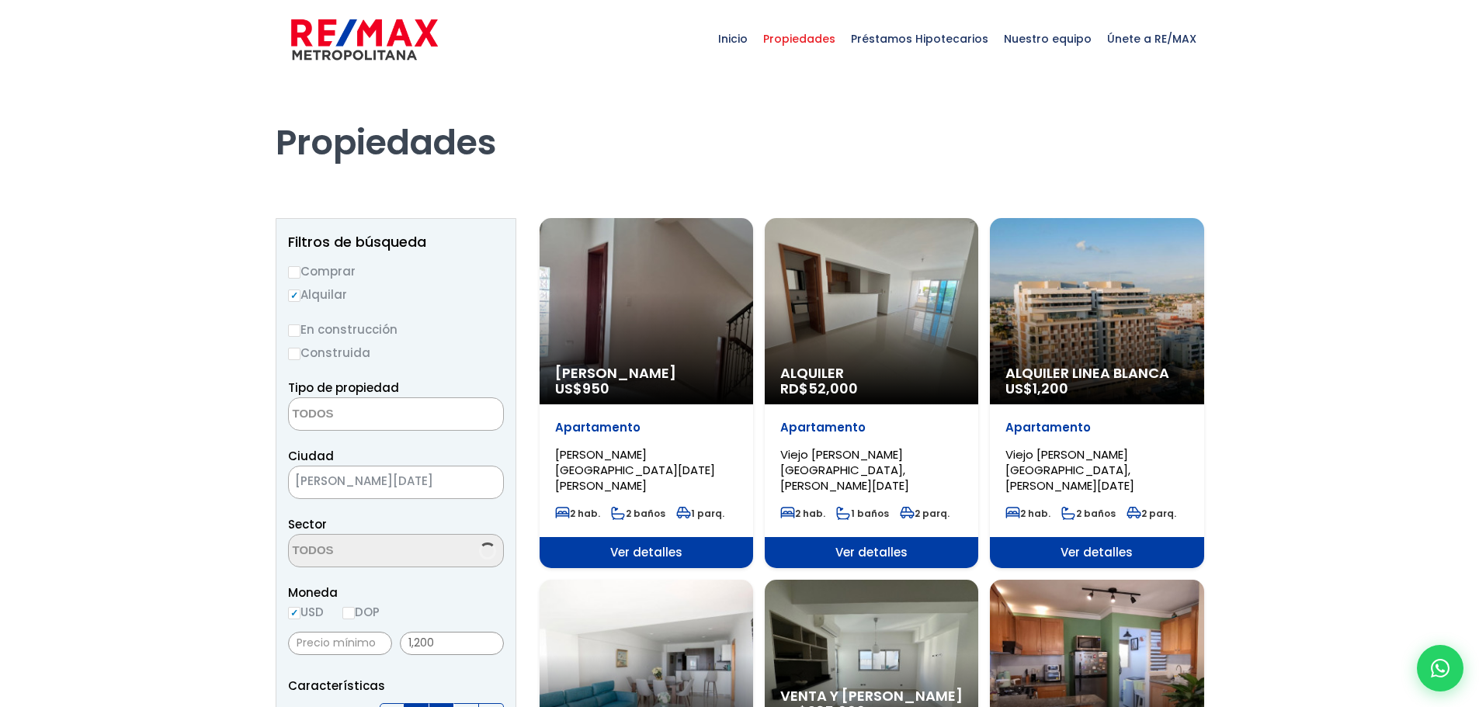
select select
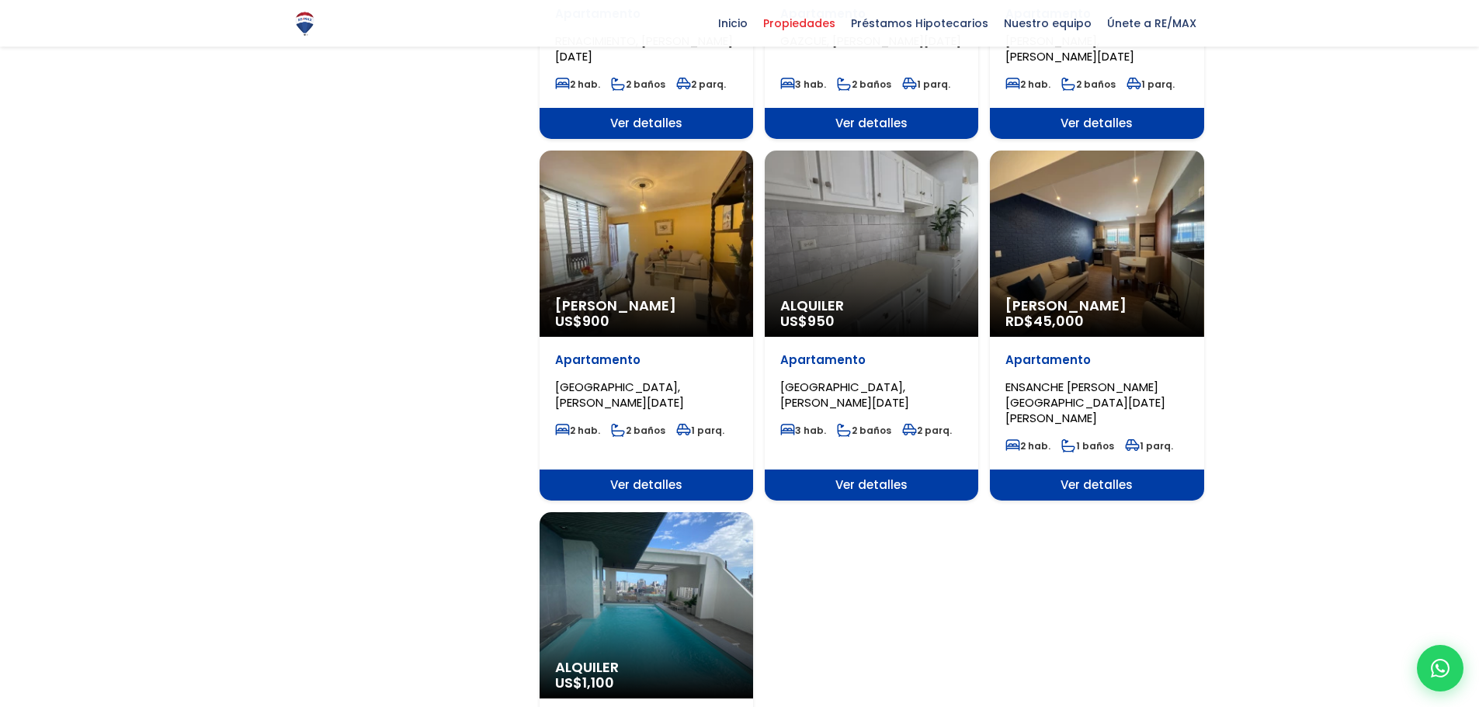
scroll to position [1785, 0]
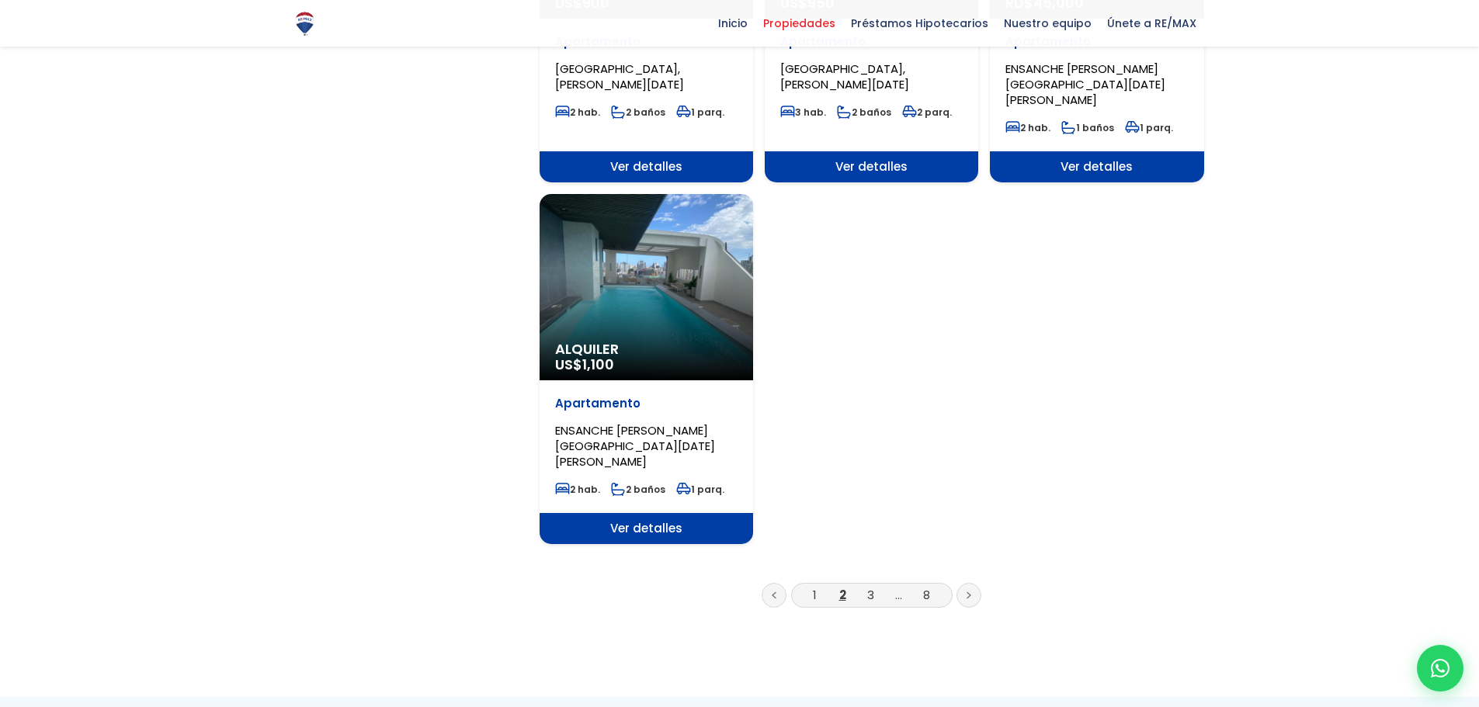
click at [968, 593] on icon at bounding box center [968, 595] width 3 height 5
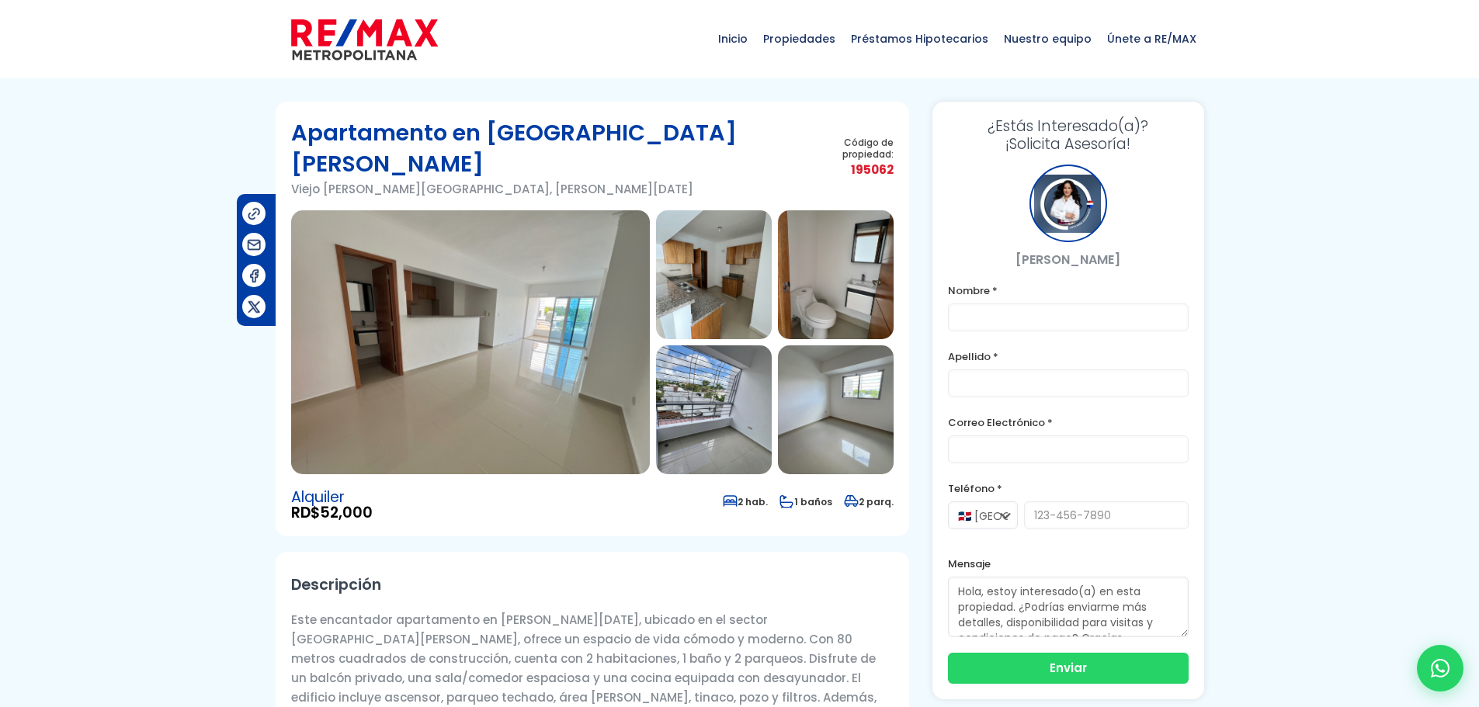
click at [487, 277] on img at bounding box center [470, 342] width 359 height 264
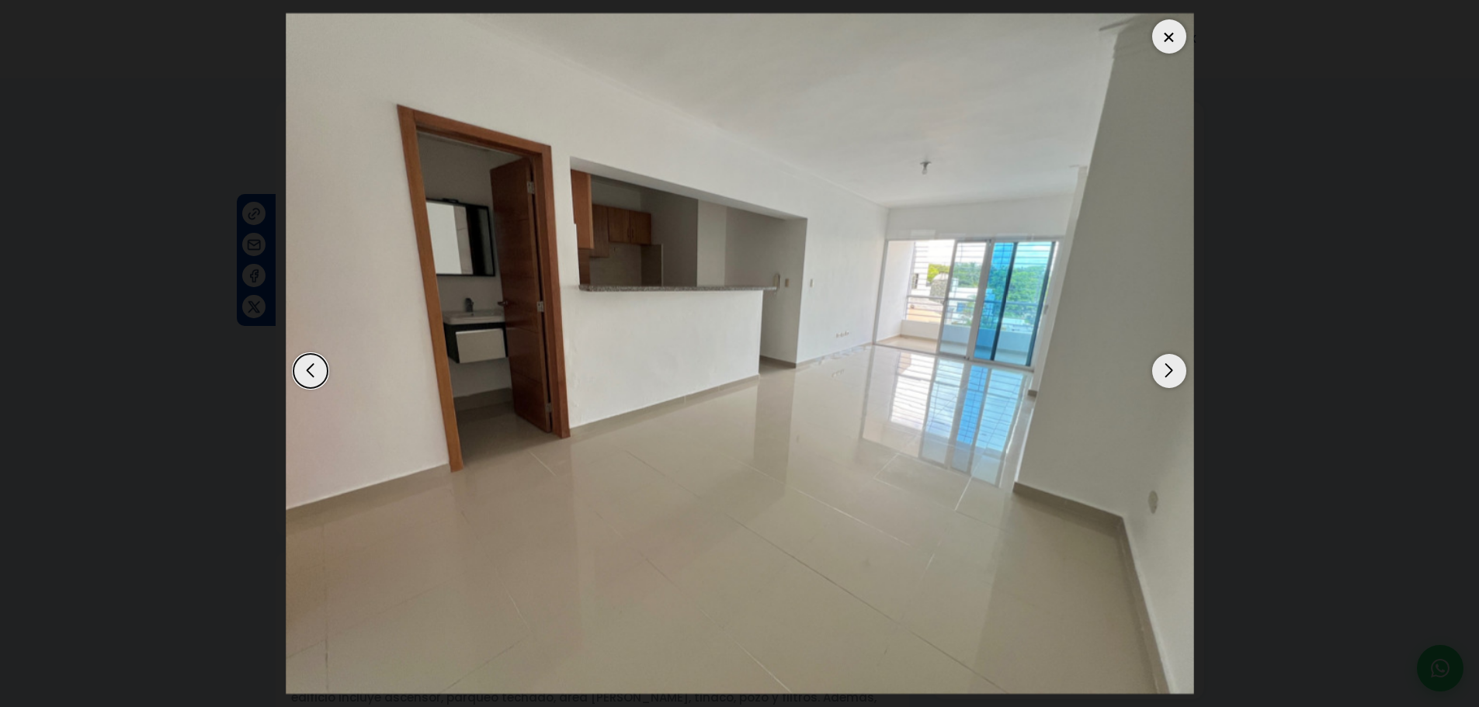
click at [1175, 368] on div "Next slide" at bounding box center [1169, 371] width 34 height 34
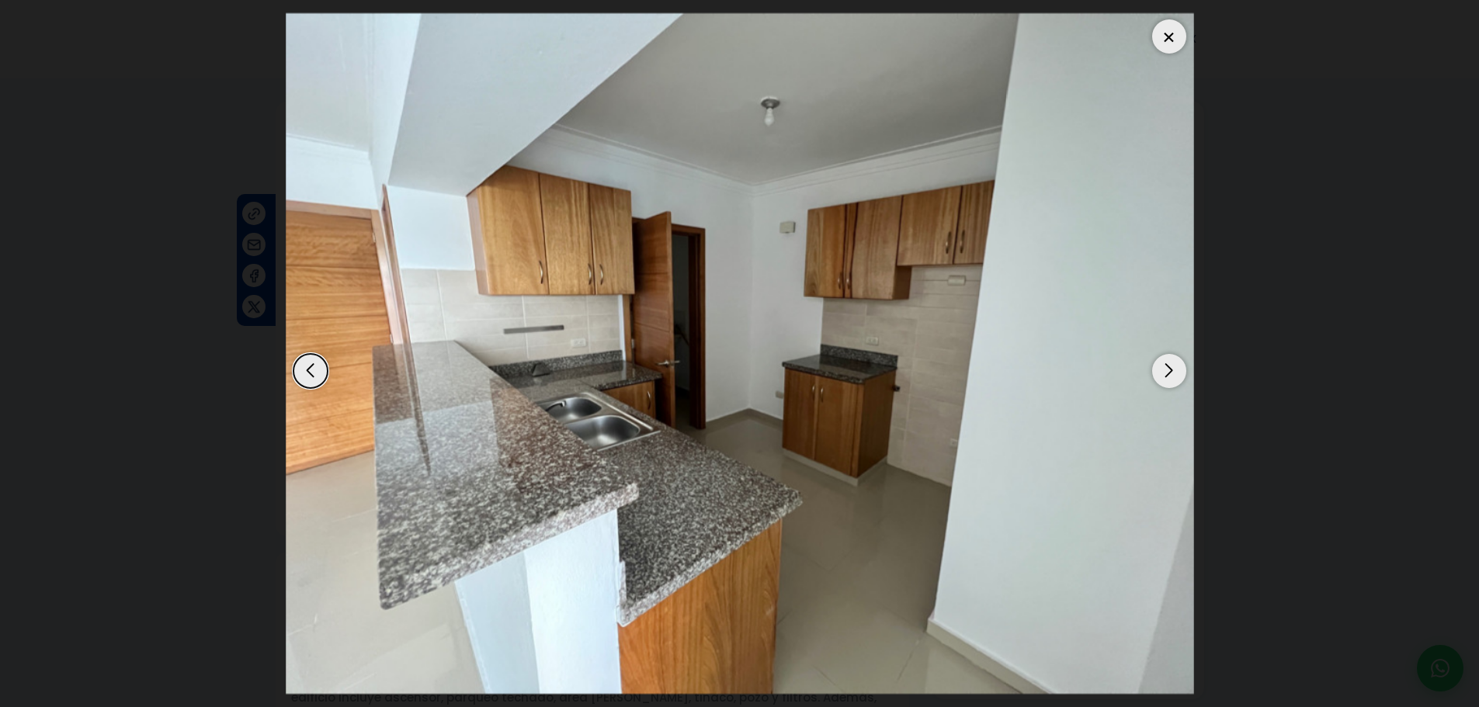
click at [1175, 368] on div "Next slide" at bounding box center [1169, 371] width 34 height 34
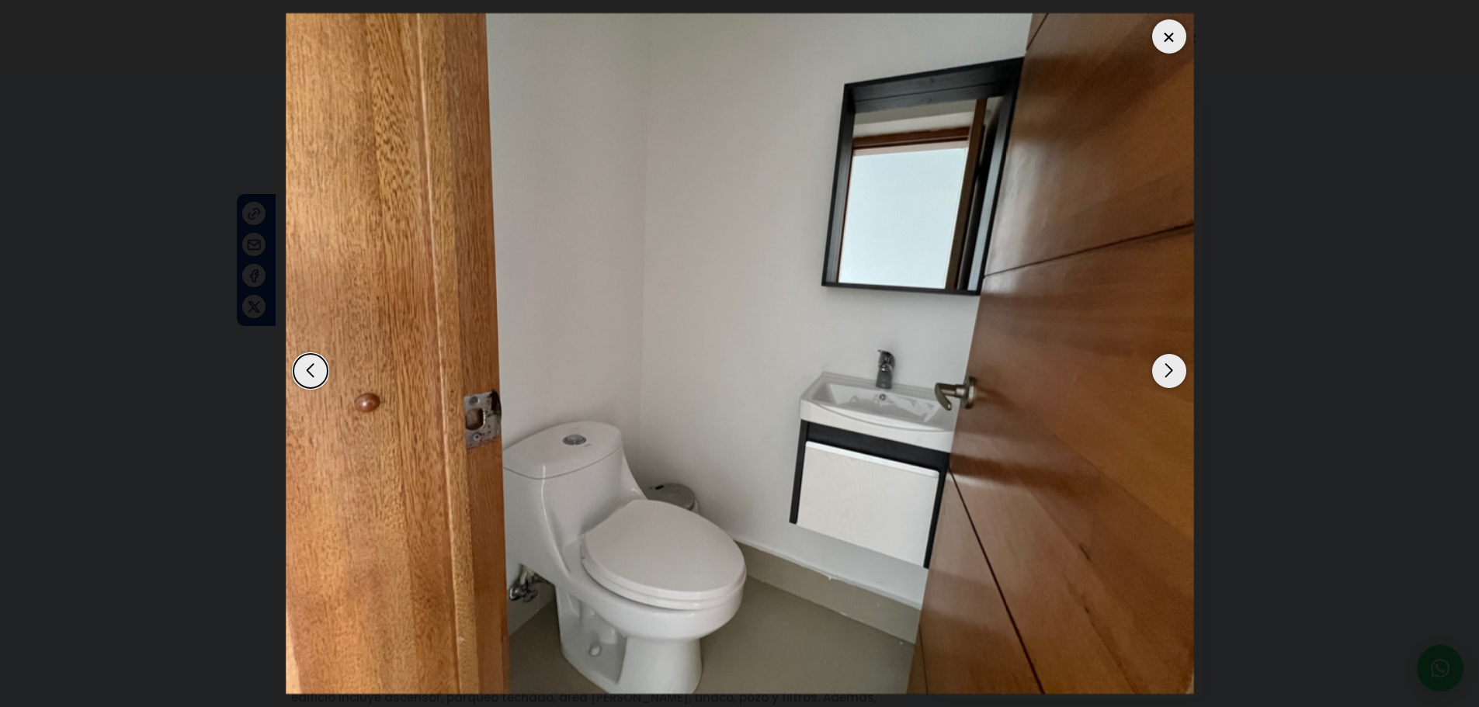
click at [1175, 368] on div "Next slide" at bounding box center [1169, 371] width 34 height 34
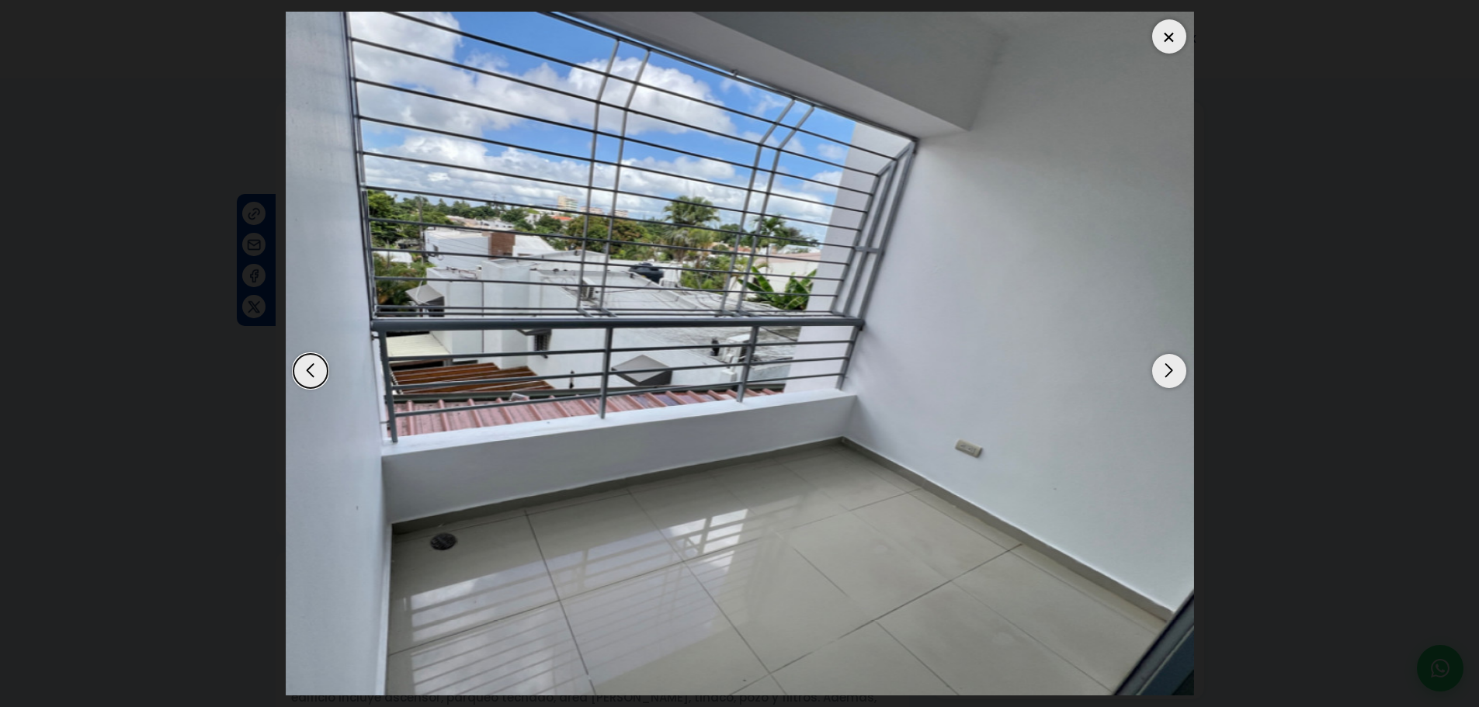
click at [1175, 368] on div "Next slide" at bounding box center [1169, 371] width 34 height 34
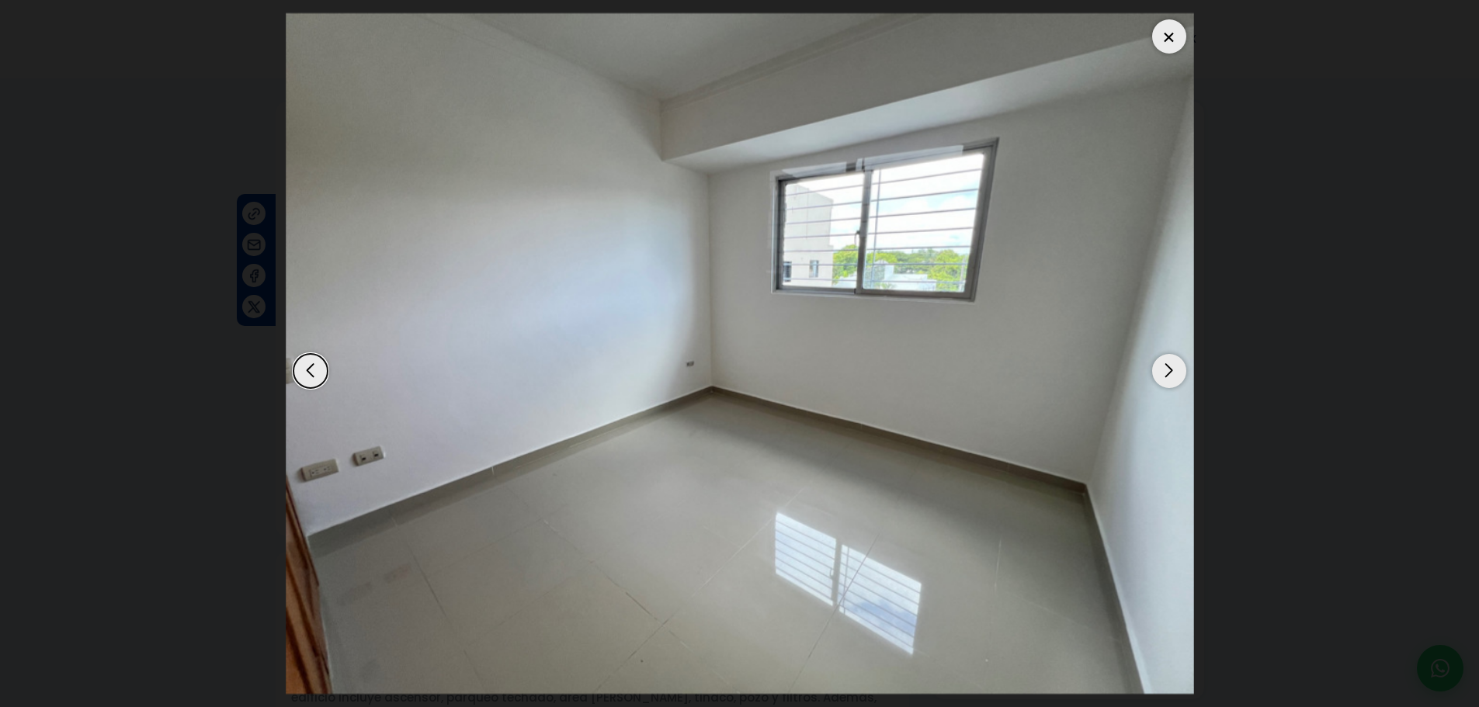
click at [1175, 368] on div "Next slide" at bounding box center [1169, 371] width 34 height 34
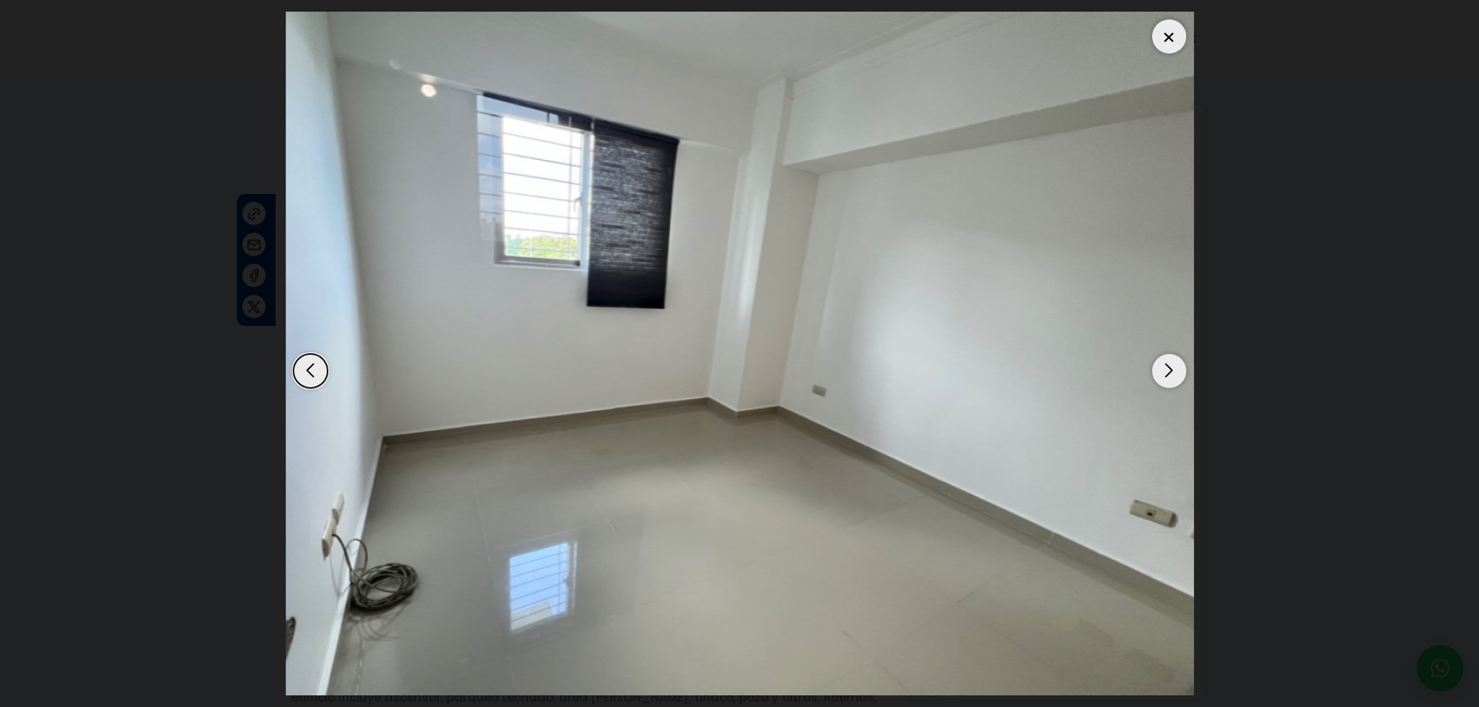
click at [1175, 368] on div "Next slide" at bounding box center [1169, 371] width 34 height 34
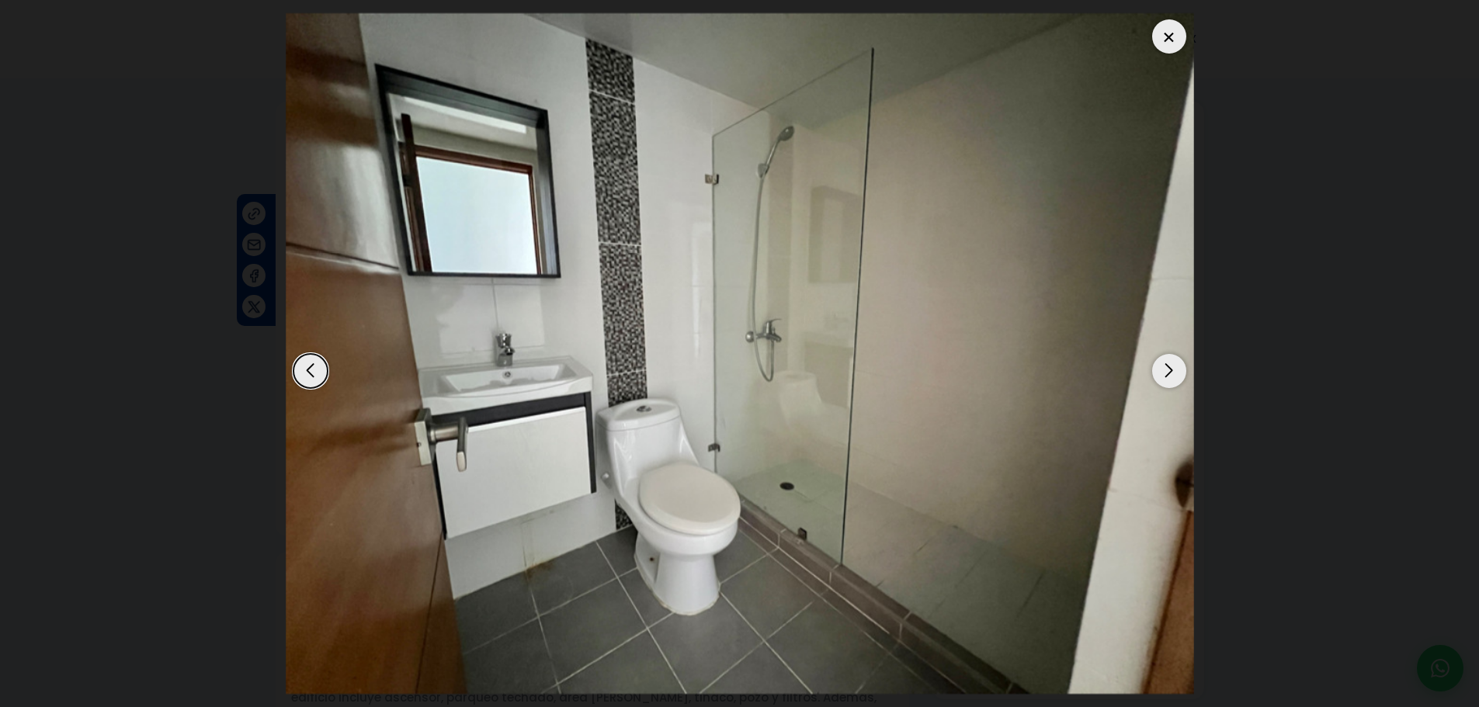
click at [1175, 368] on div "Next slide" at bounding box center [1169, 371] width 34 height 34
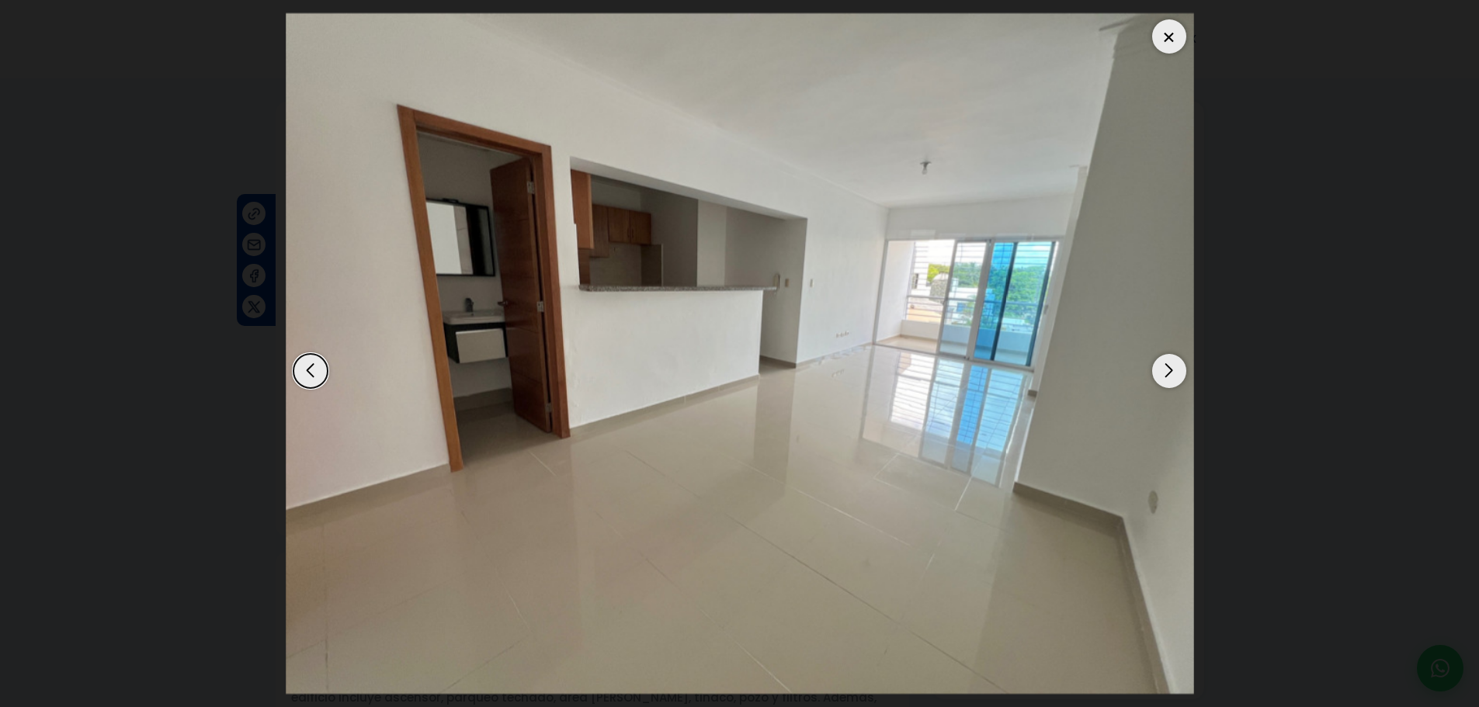
click at [1175, 368] on div "Next slide" at bounding box center [1169, 371] width 34 height 34
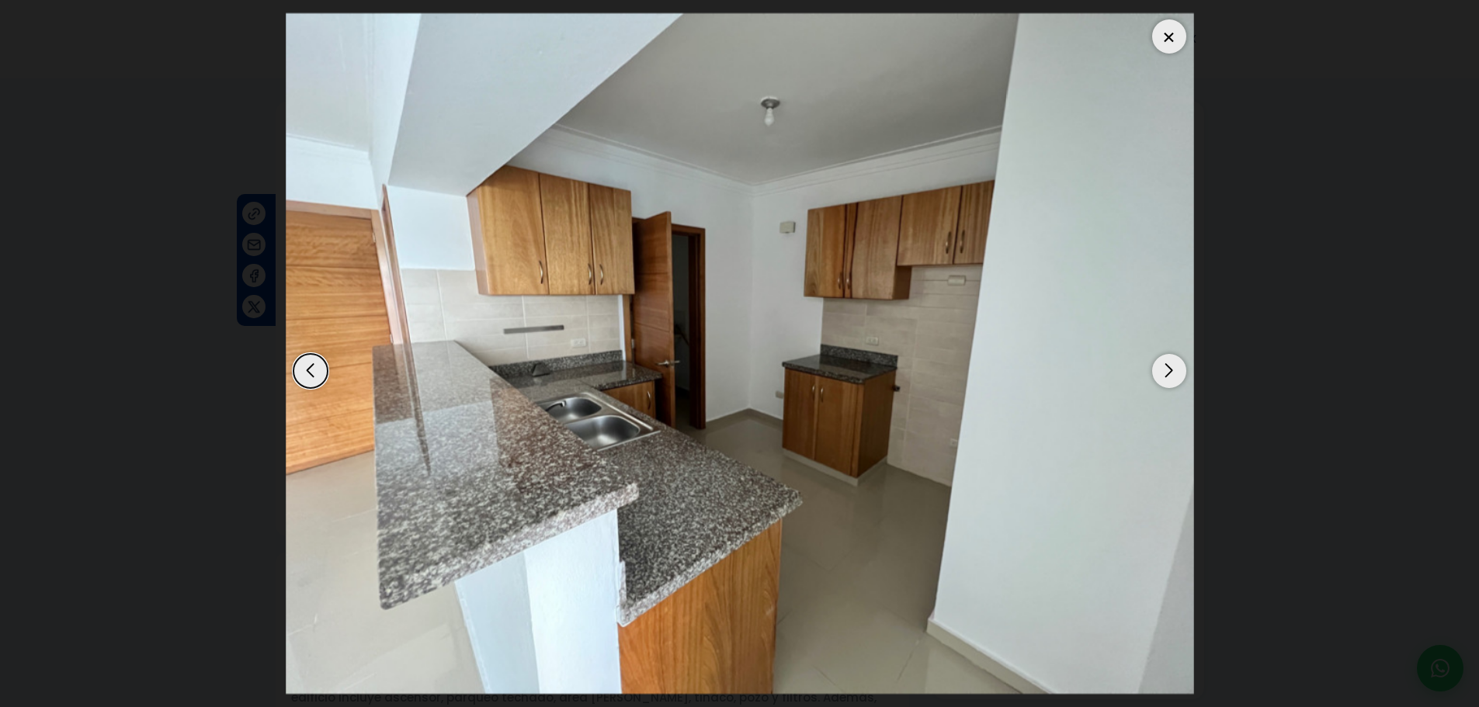
click at [1175, 368] on div "Next slide" at bounding box center [1169, 371] width 34 height 34
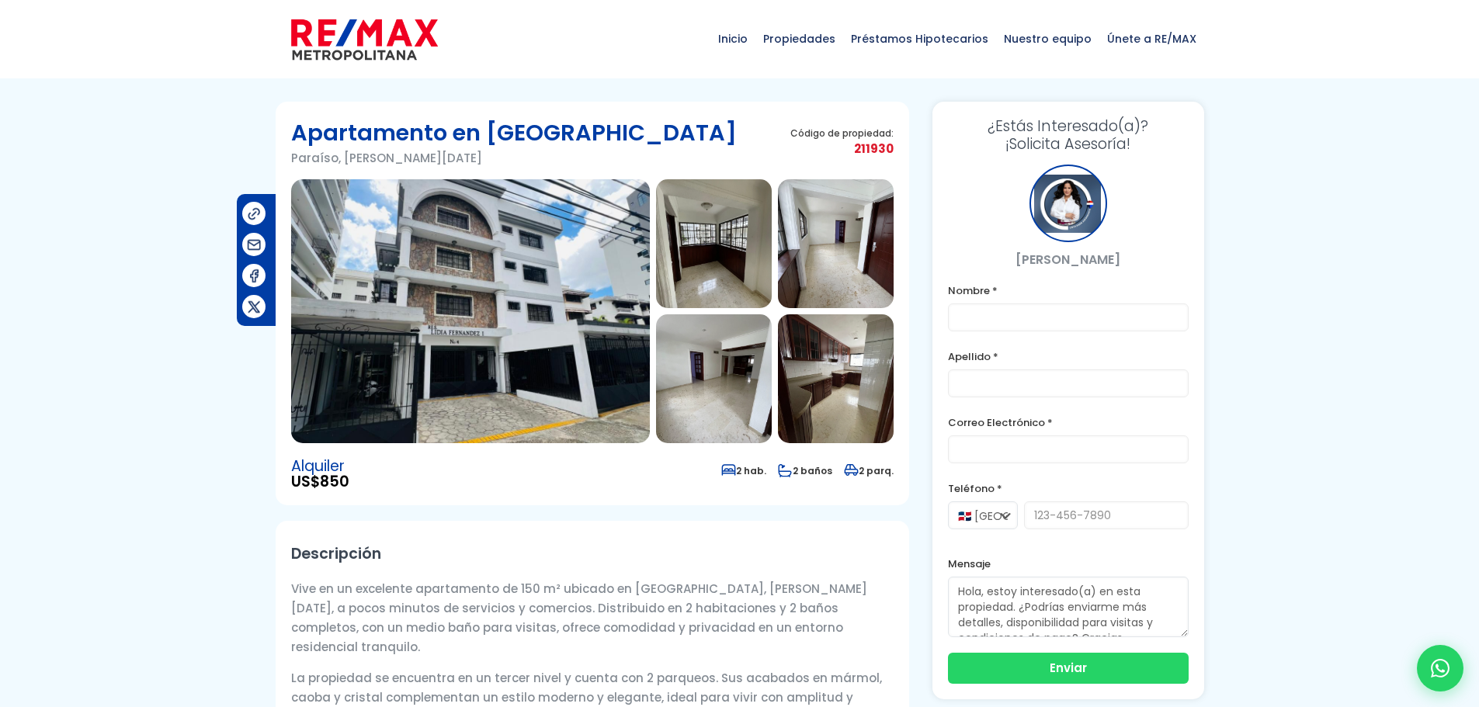
click at [513, 223] on img at bounding box center [470, 311] width 359 height 264
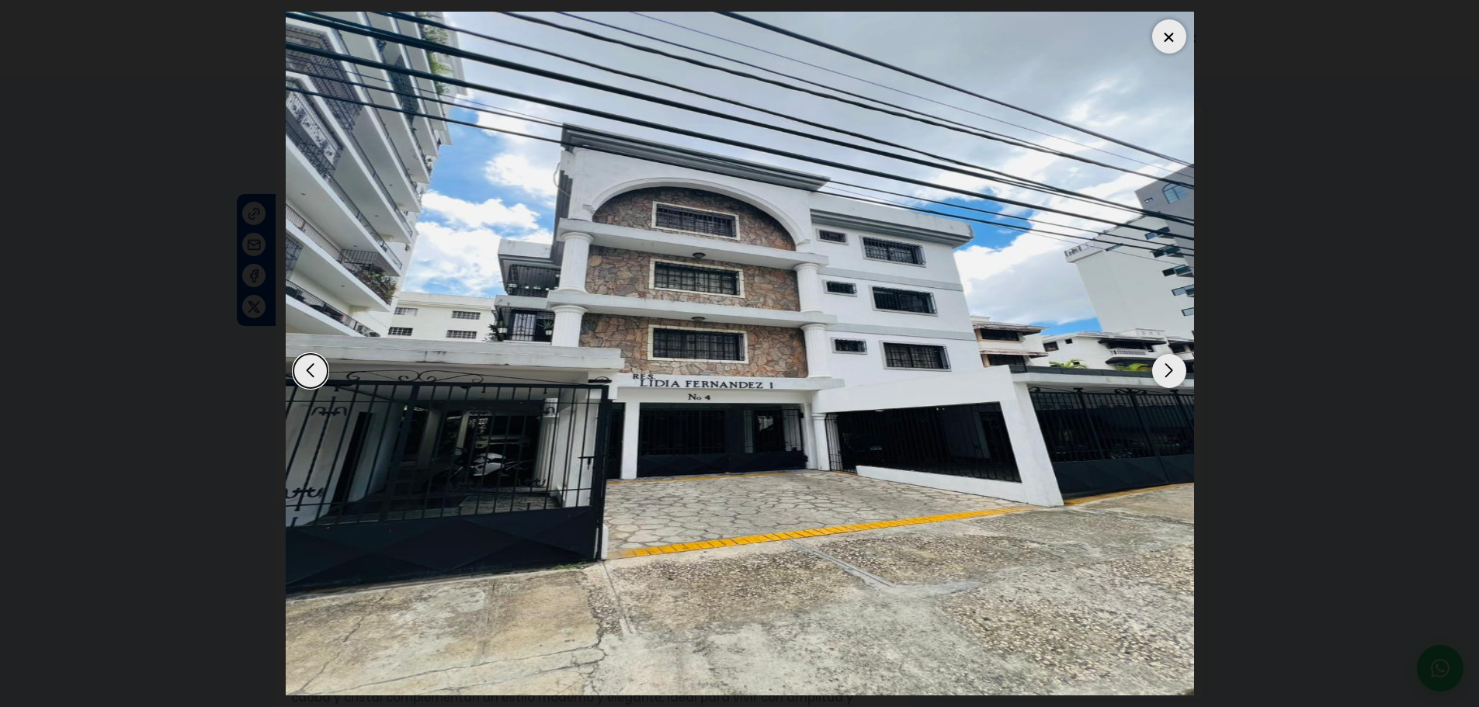
click at [1163, 366] on div "Next slide" at bounding box center [1169, 371] width 34 height 34
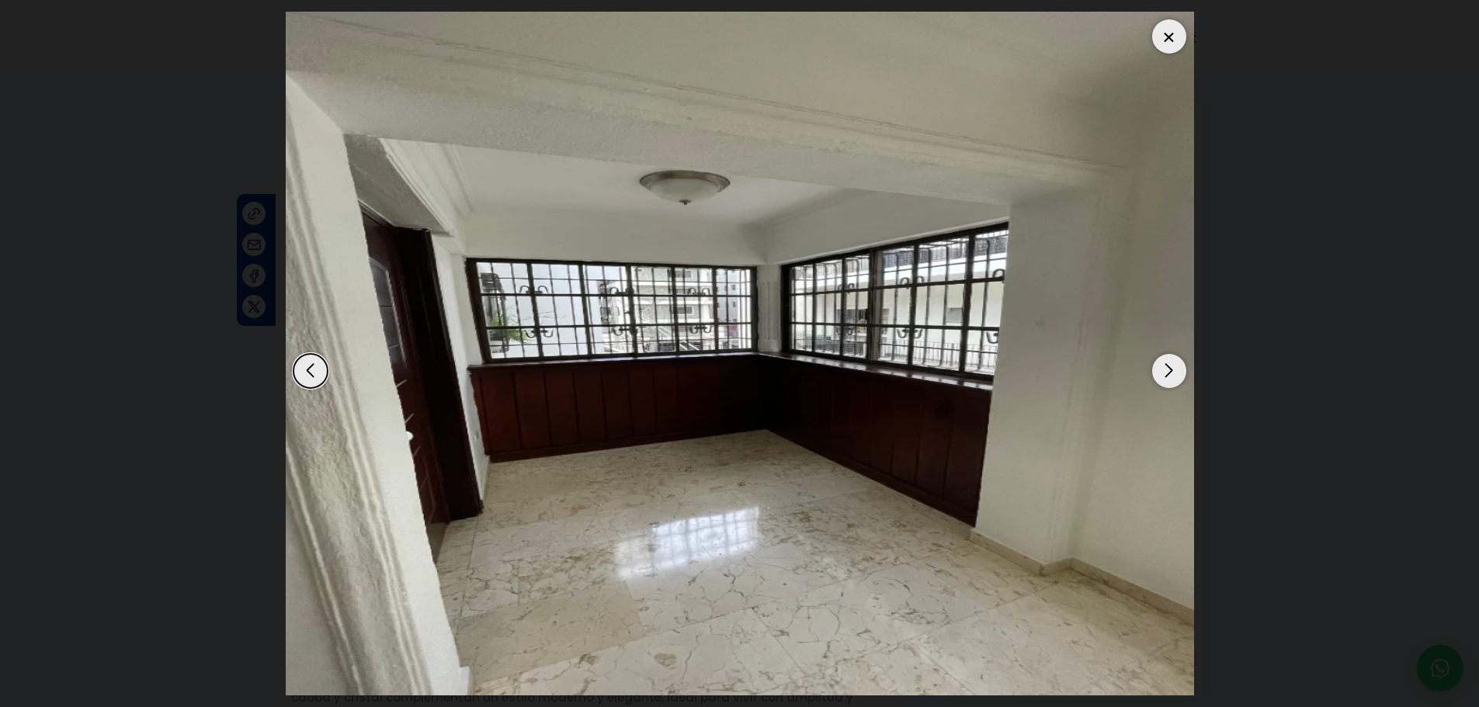
click at [1163, 366] on div "Next slide" at bounding box center [1169, 371] width 34 height 34
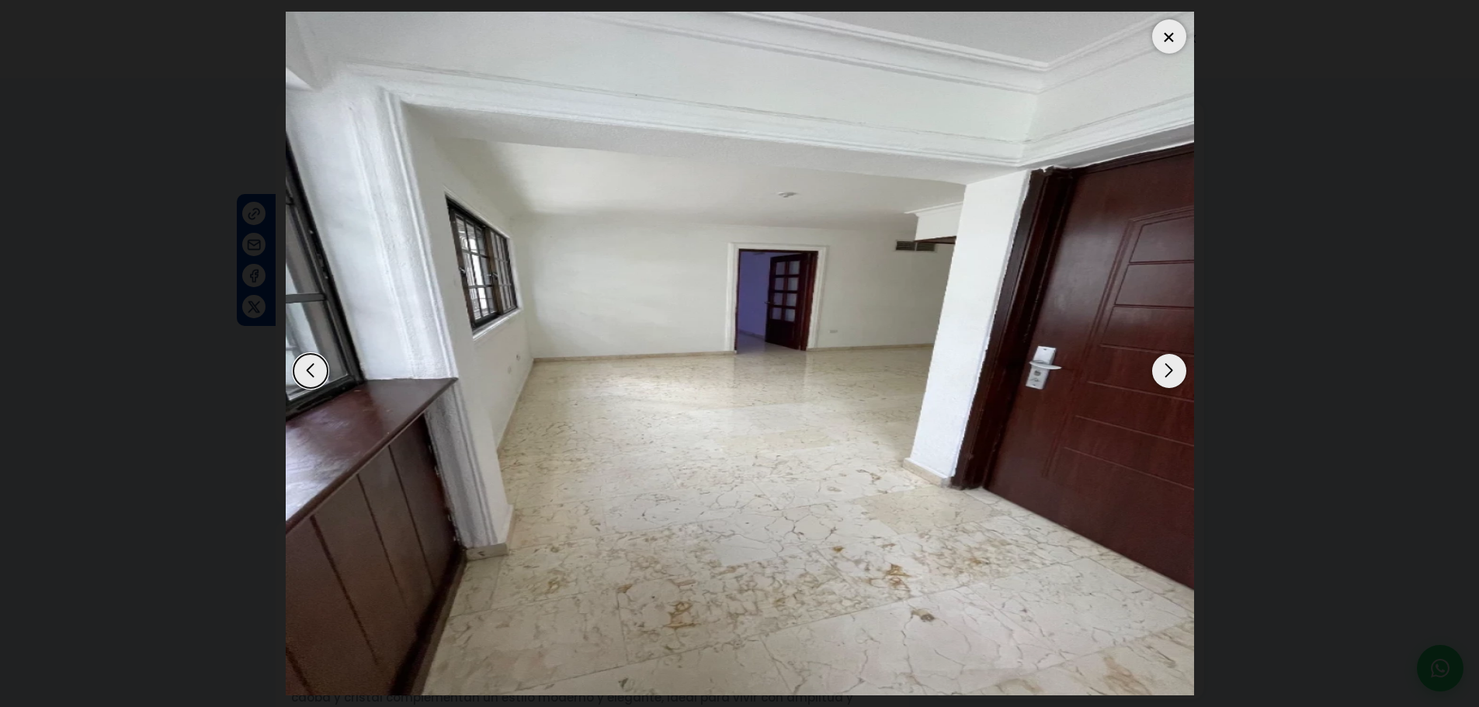
click at [1163, 366] on div "Next slide" at bounding box center [1169, 371] width 34 height 34
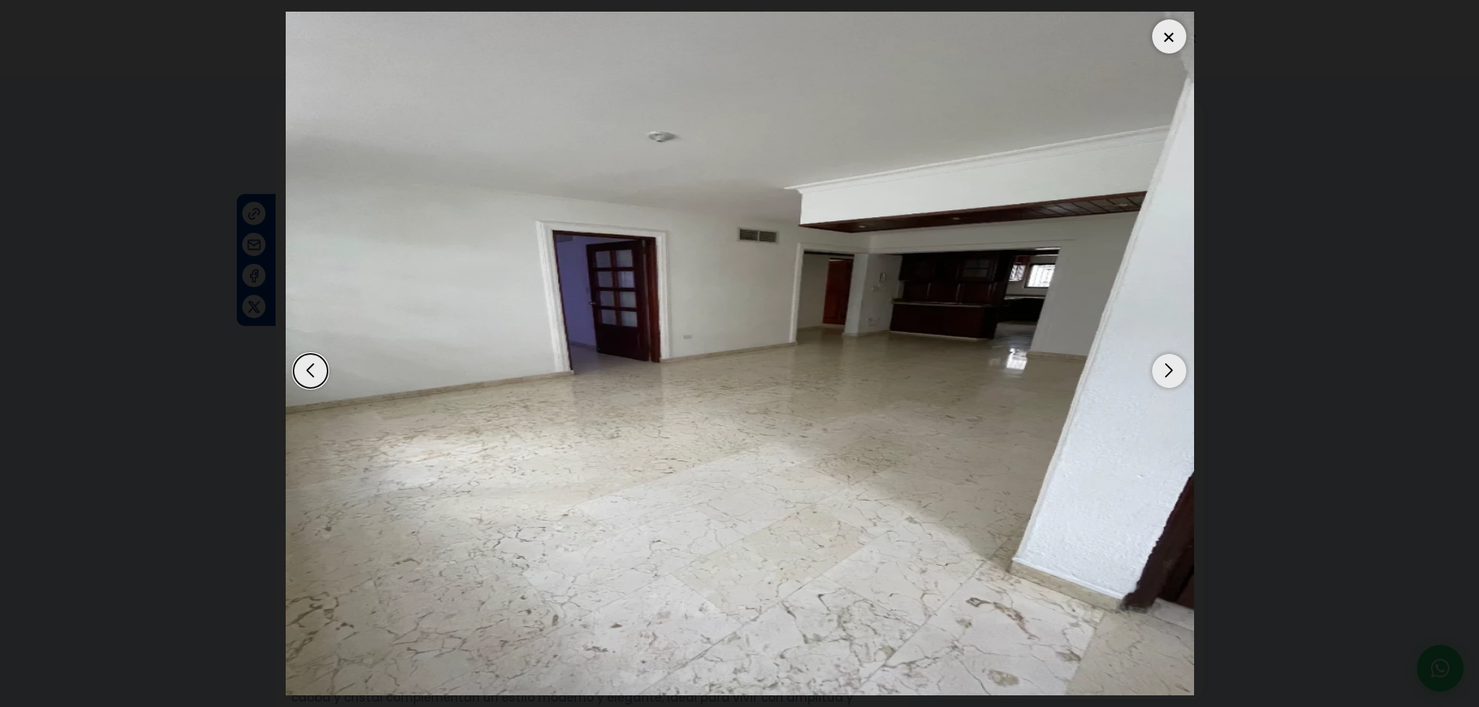
click at [1163, 366] on div "Next slide" at bounding box center [1169, 371] width 34 height 34
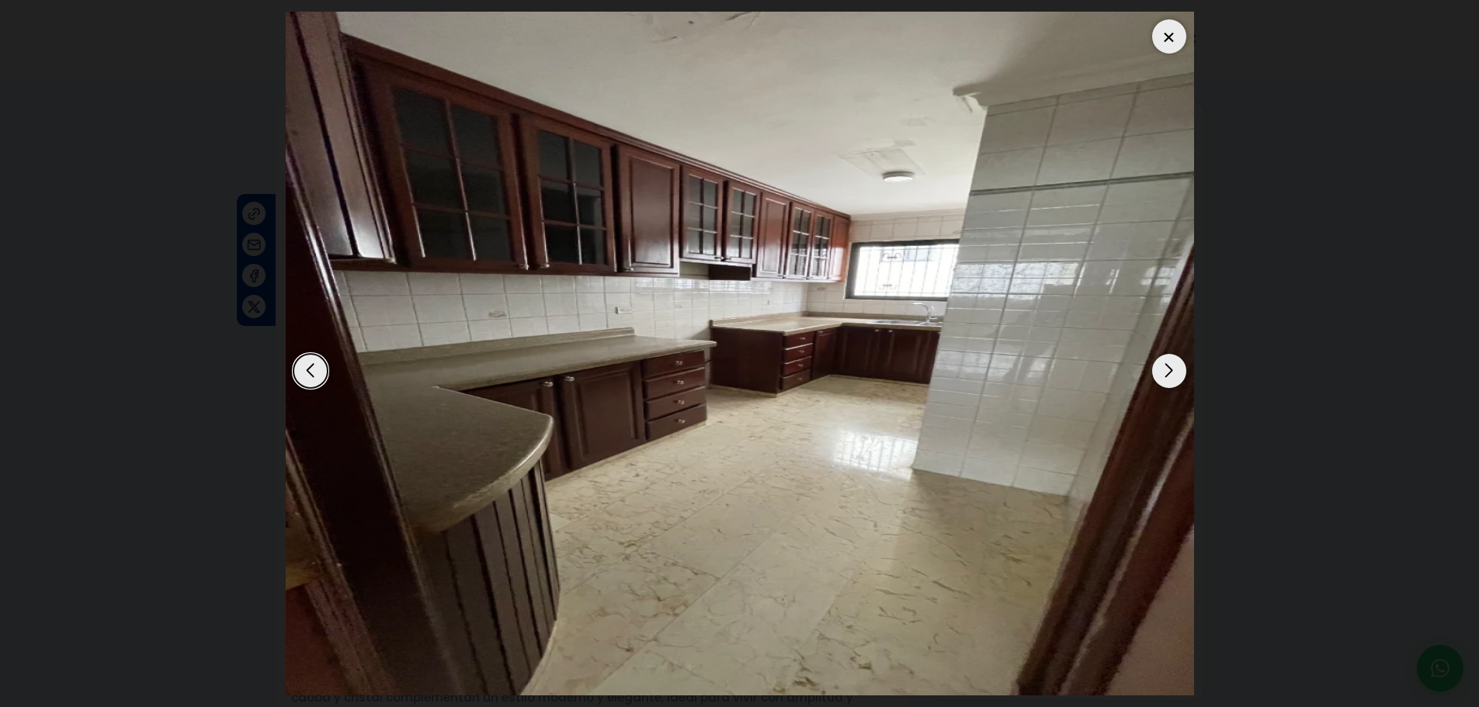
click at [1163, 366] on div "Next slide" at bounding box center [1169, 371] width 34 height 34
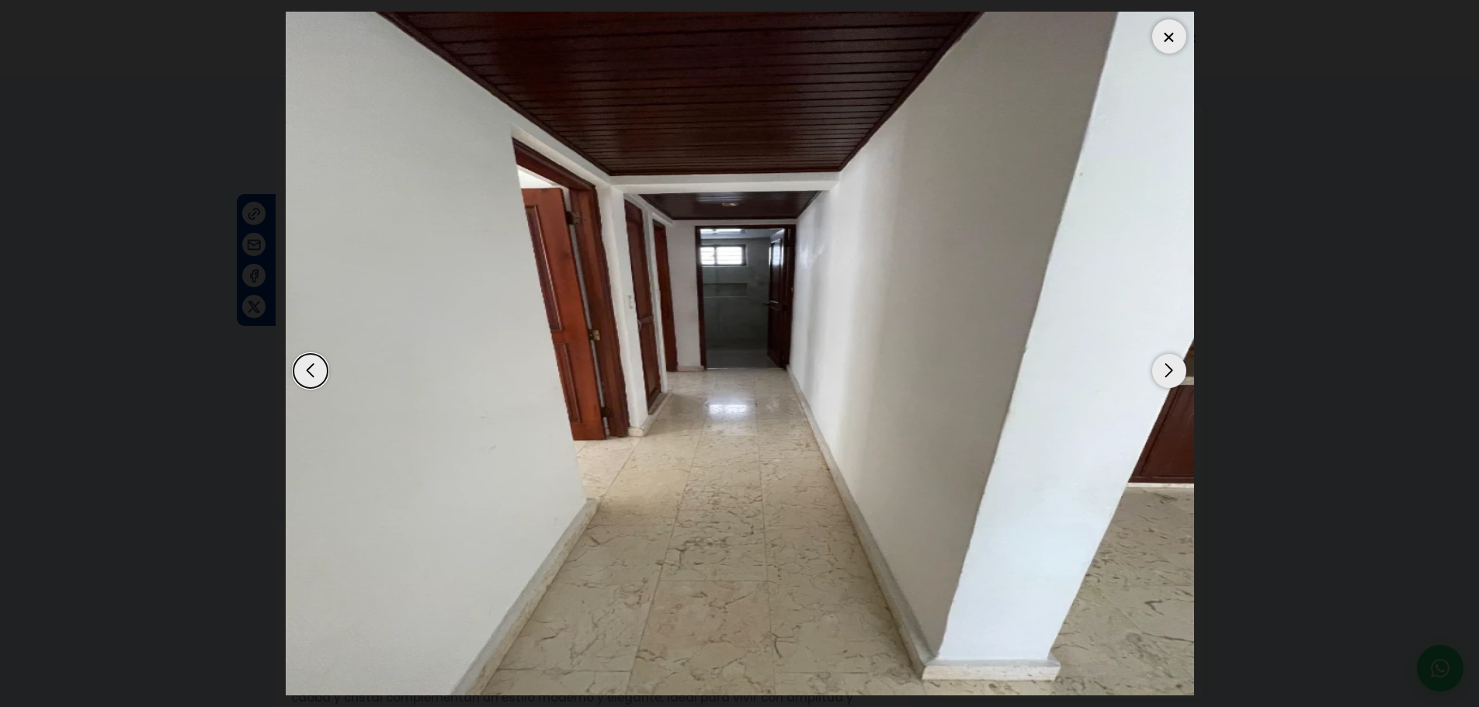
click at [1163, 366] on div "Next slide" at bounding box center [1169, 371] width 34 height 34
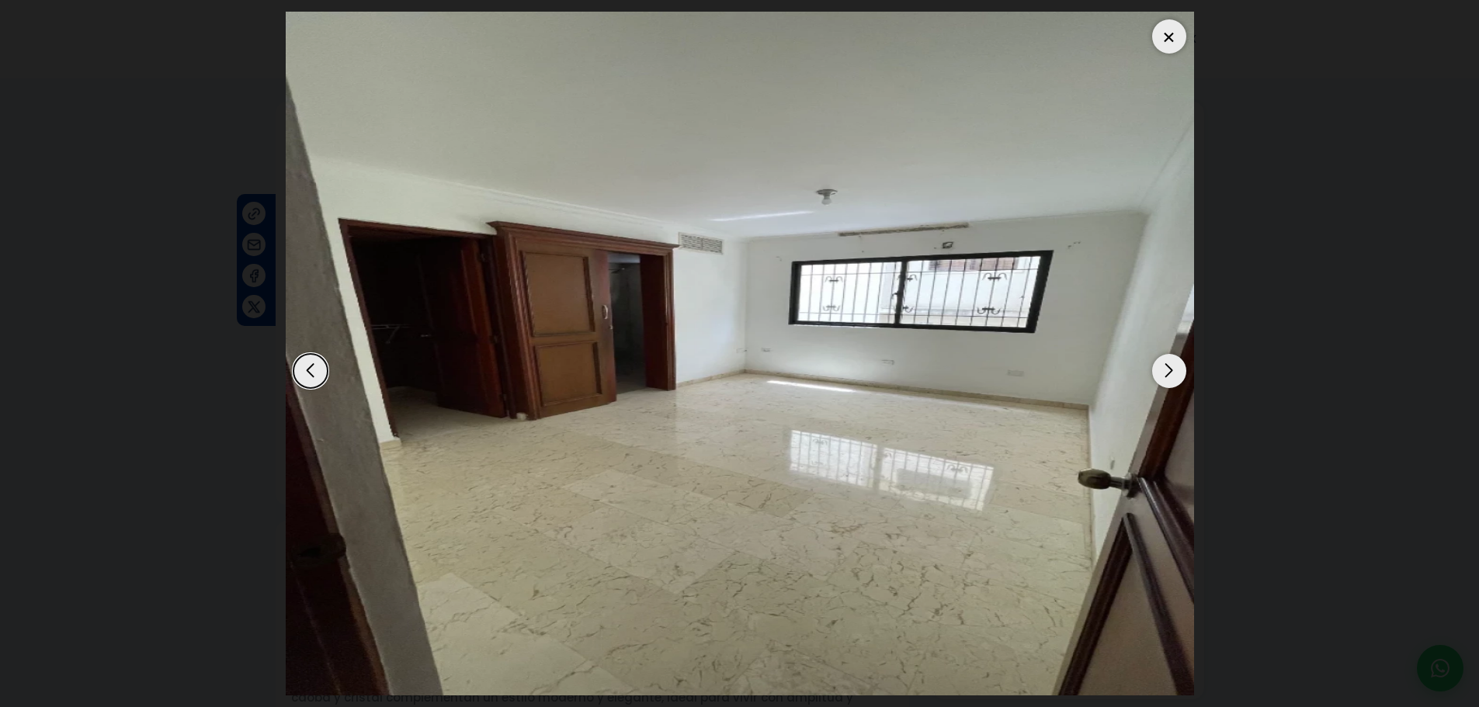
click at [1163, 366] on div "Next slide" at bounding box center [1169, 371] width 34 height 34
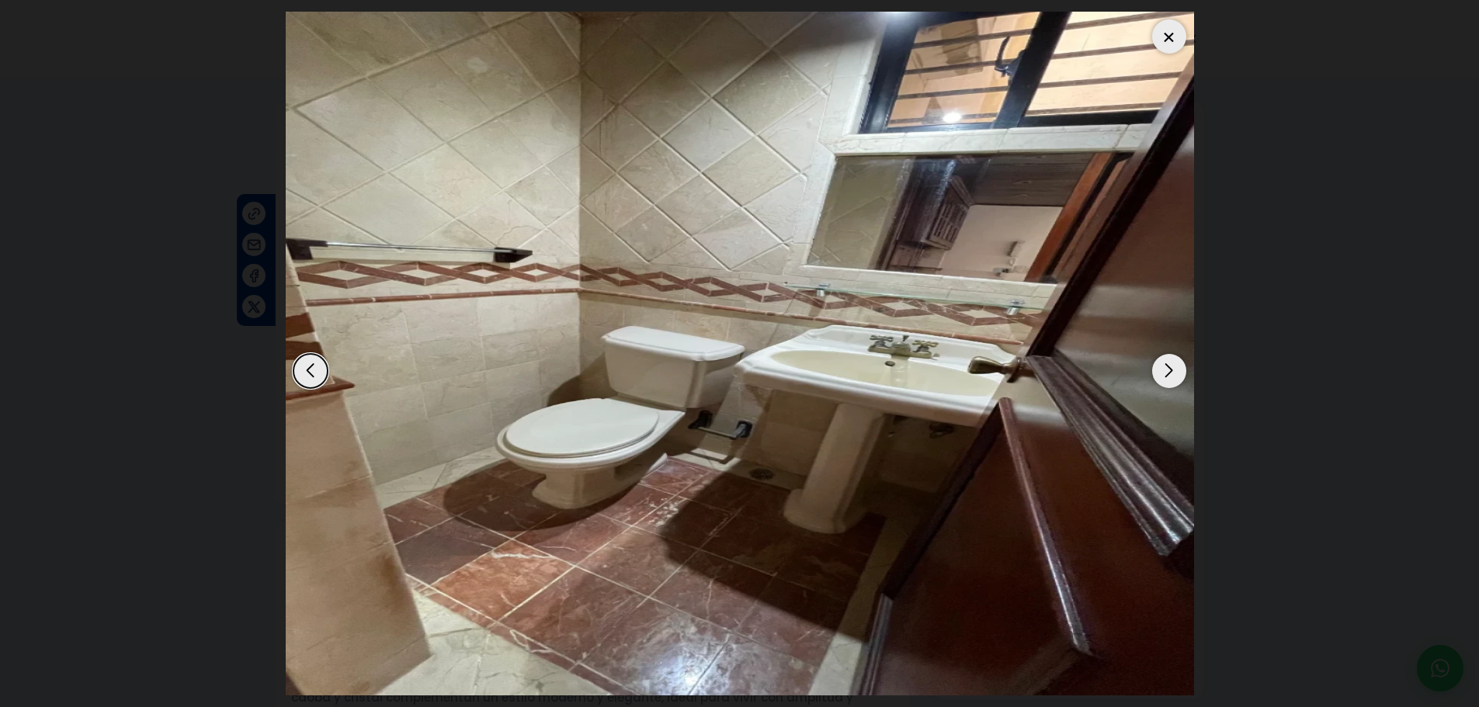
click at [1163, 366] on div "Next slide" at bounding box center [1169, 371] width 34 height 34
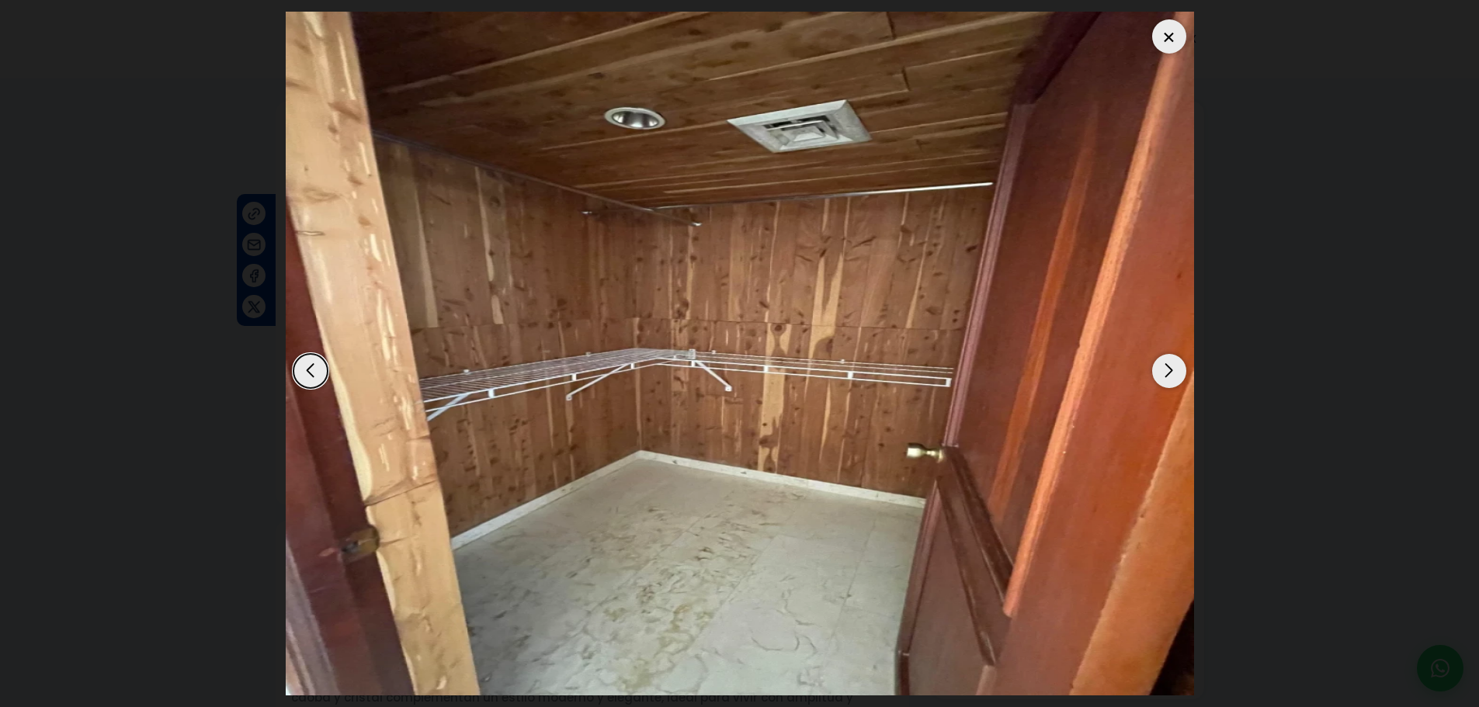
click at [1163, 366] on div "Next slide" at bounding box center [1169, 371] width 34 height 34
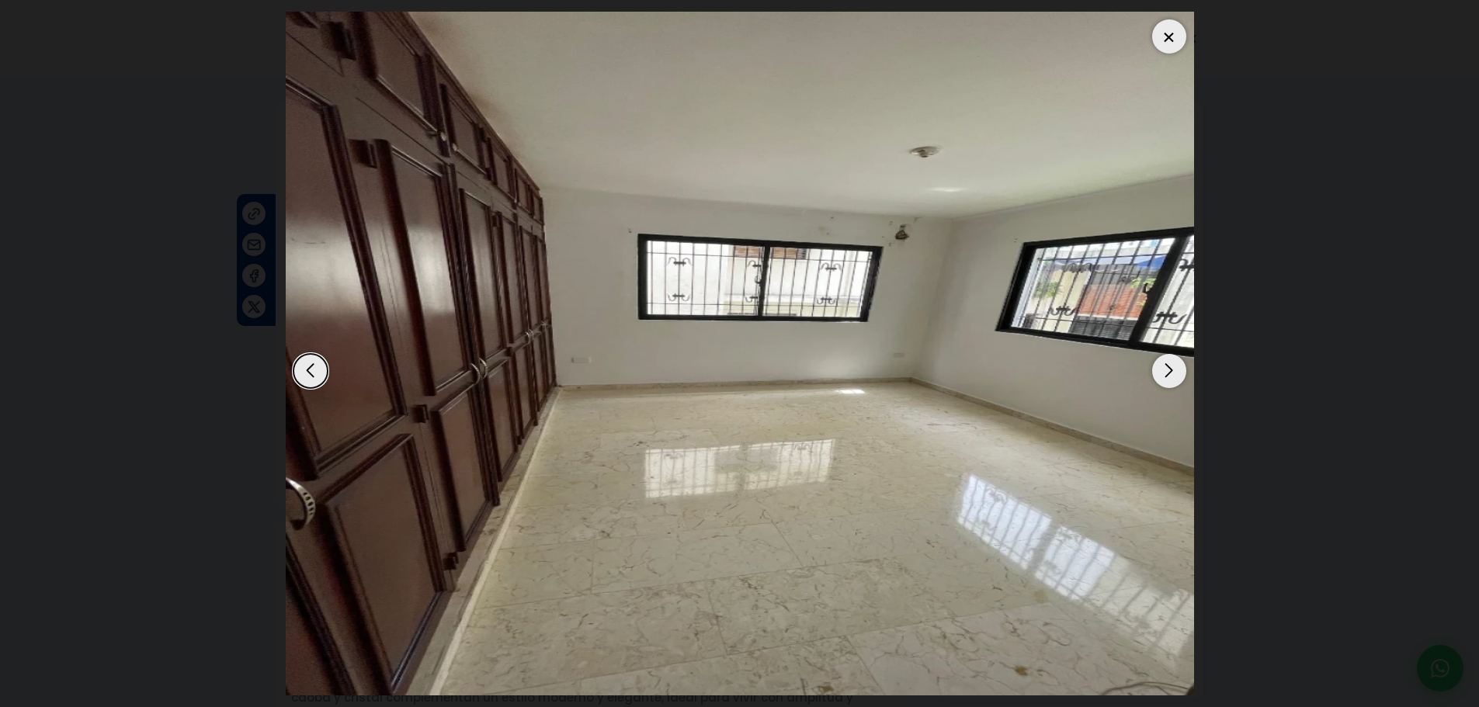
click at [1163, 366] on div "Next slide" at bounding box center [1169, 371] width 34 height 34
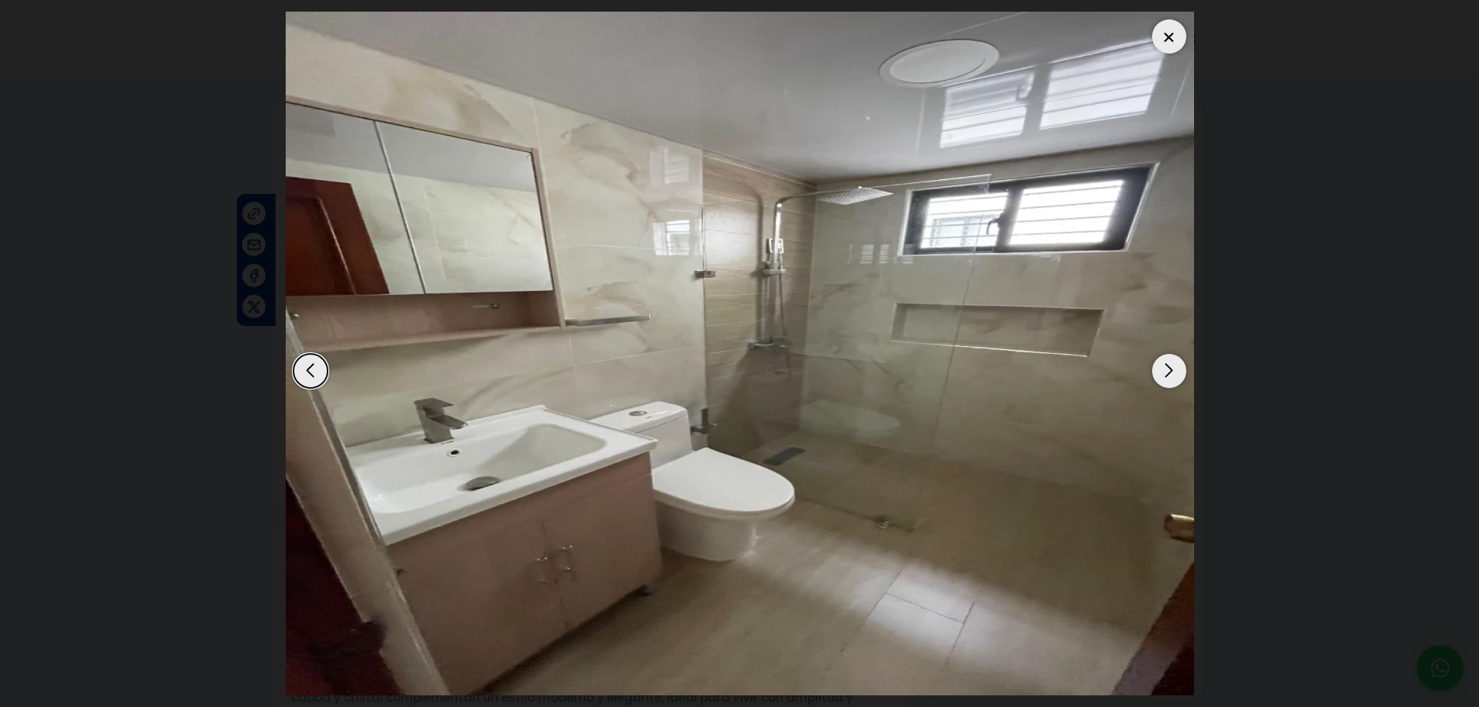
click at [1174, 369] on div "Next slide" at bounding box center [1169, 371] width 34 height 34
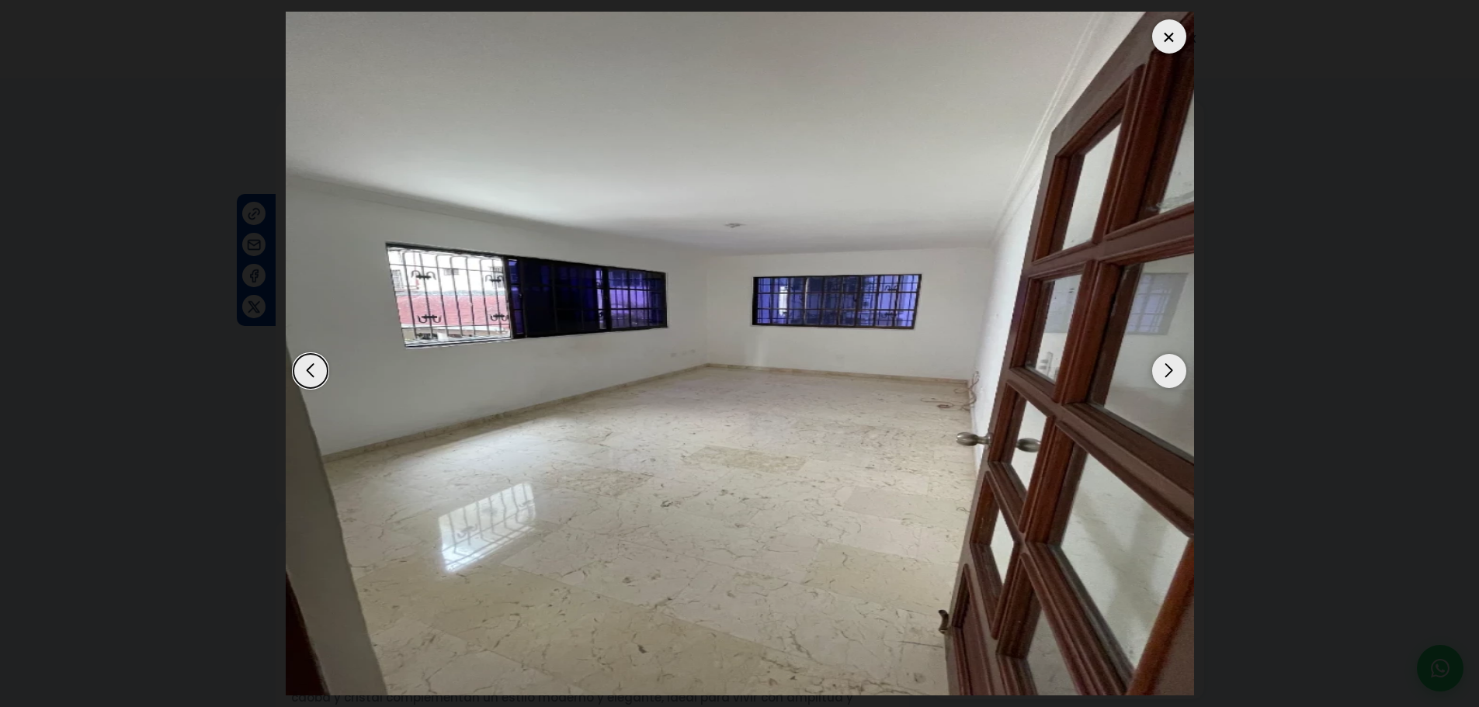
click at [1174, 382] on div "Next slide" at bounding box center [1169, 371] width 34 height 34
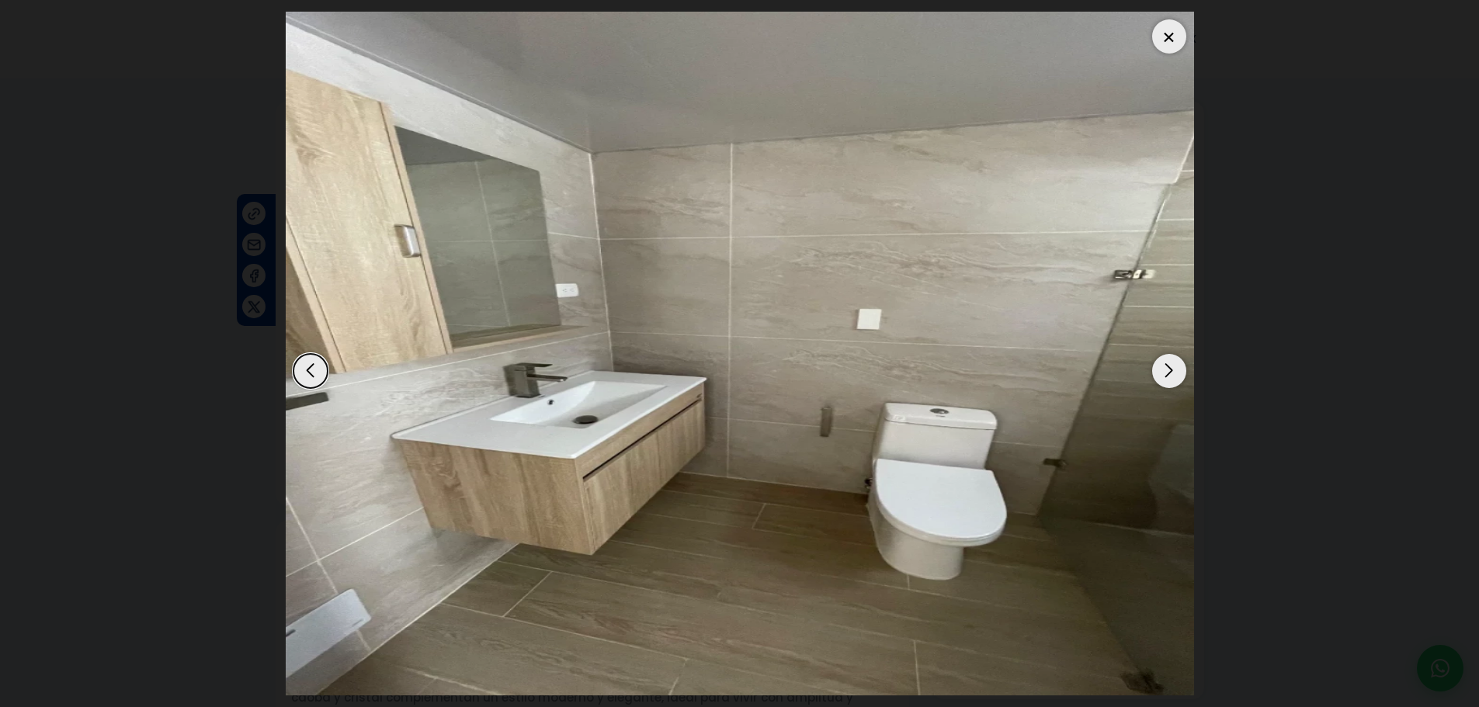
click at [1174, 382] on div "Next slide" at bounding box center [1169, 371] width 34 height 34
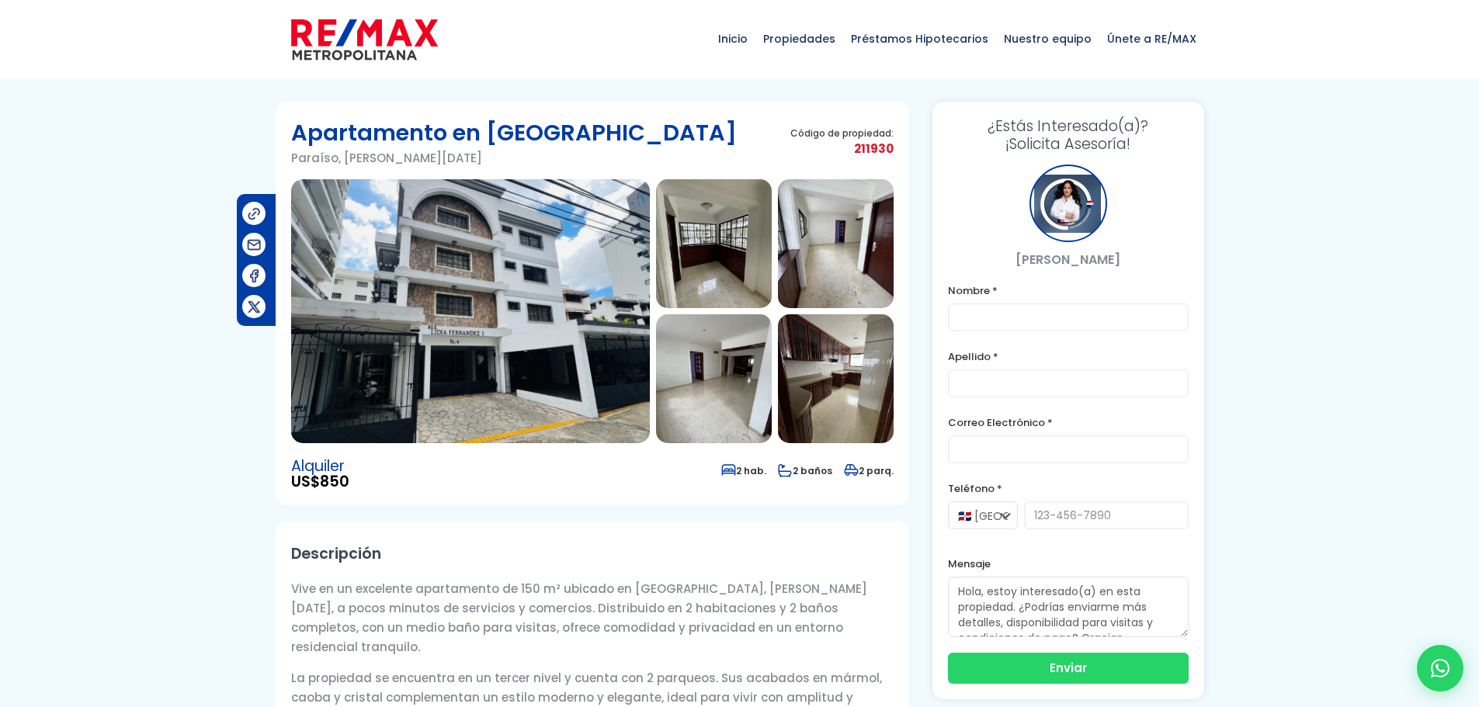
click at [473, 342] on img at bounding box center [470, 311] width 359 height 264
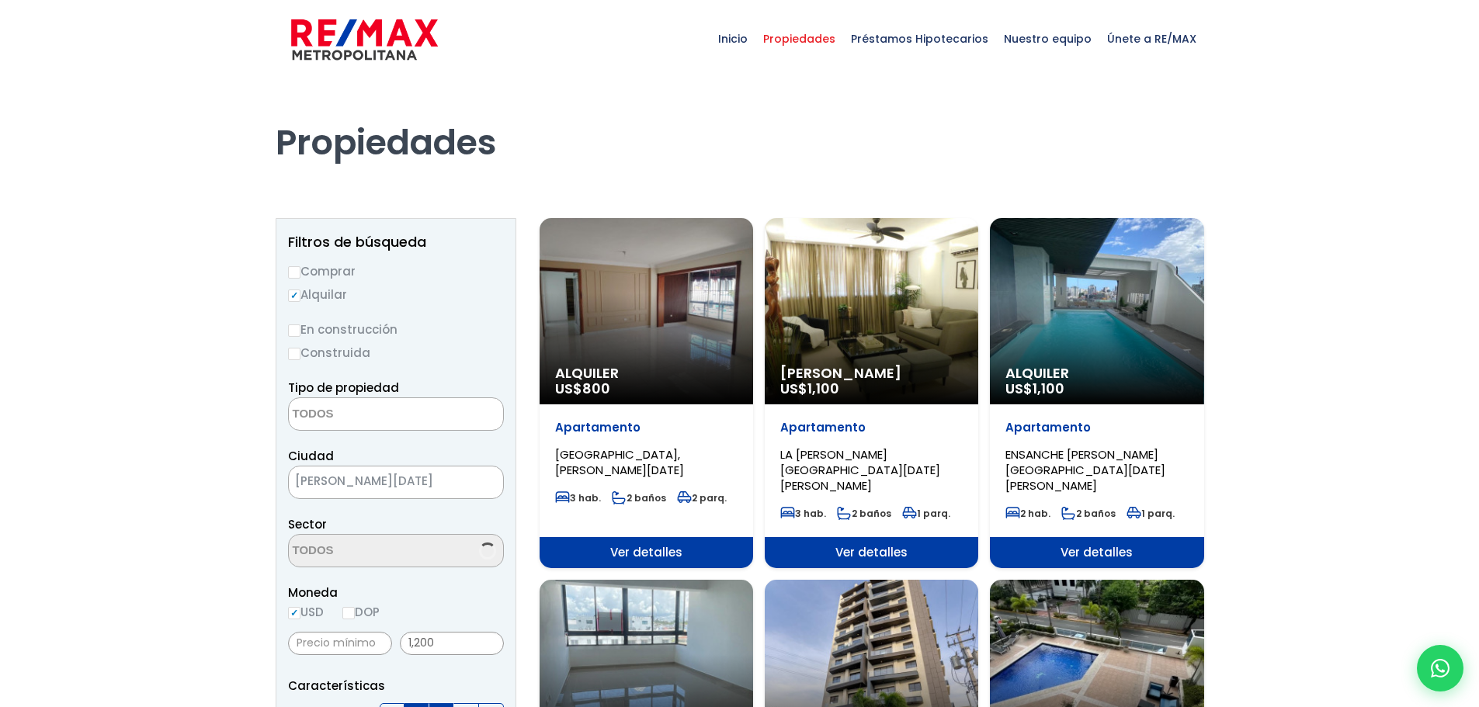
select select
